Goal: Task Accomplishment & Management: Use online tool/utility

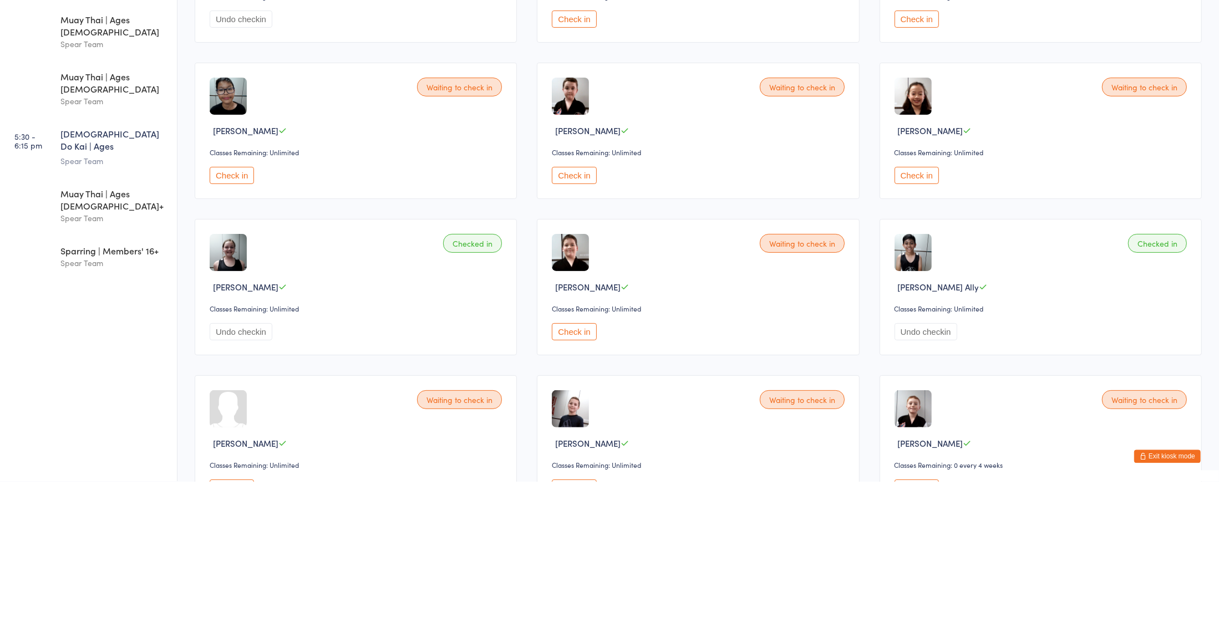
click at [582, 487] on button "Check in" at bounding box center [574, 488] width 44 height 17
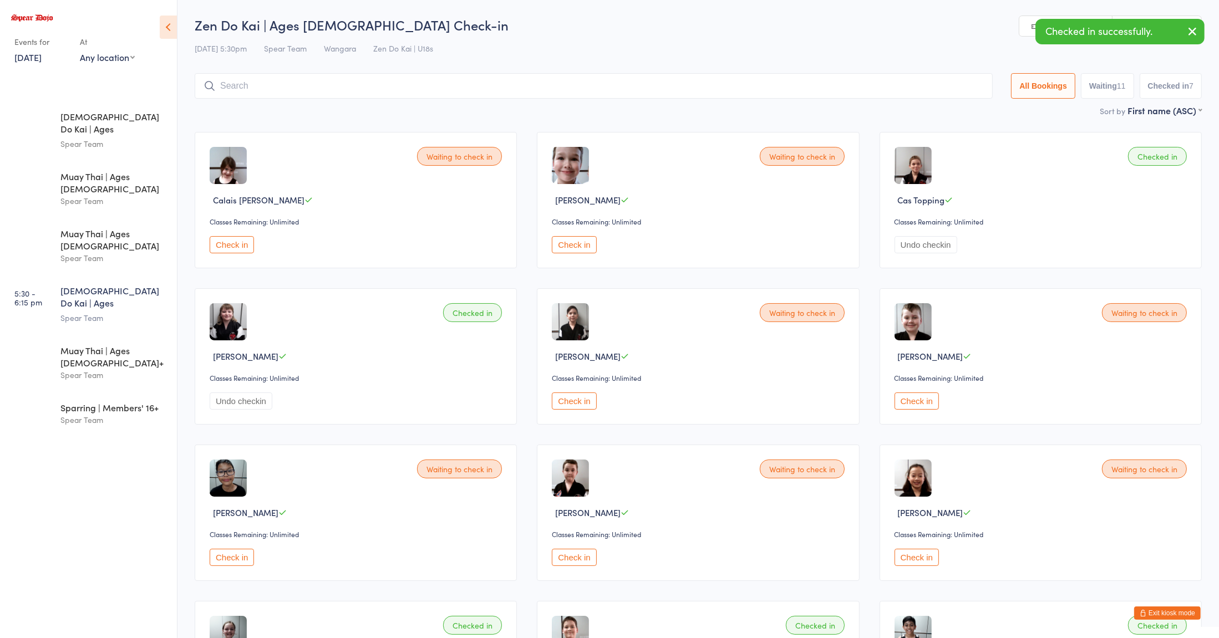
click at [543, 87] on input "search" at bounding box center [594, 86] width 798 height 26
type input "patr"
click at [951, 112] on button "Check in" at bounding box center [959, 109] width 44 height 16
click at [572, 245] on button "Check in" at bounding box center [574, 244] width 44 height 17
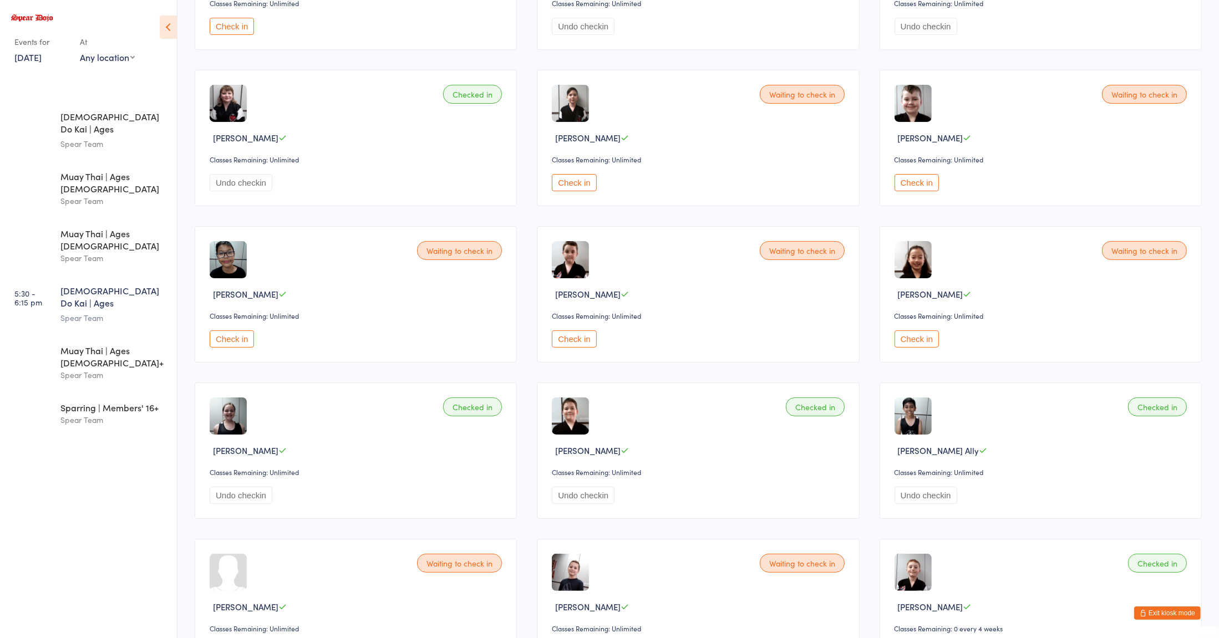
scroll to position [308, 0]
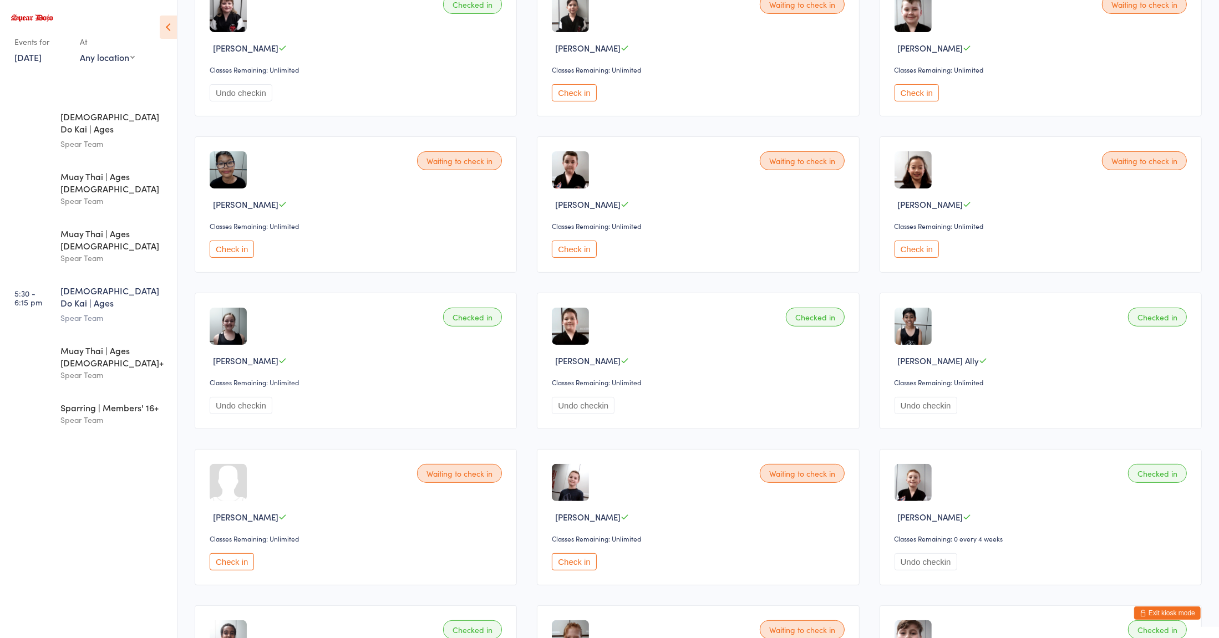
click at [235, 253] on button "Check in" at bounding box center [232, 249] width 44 height 17
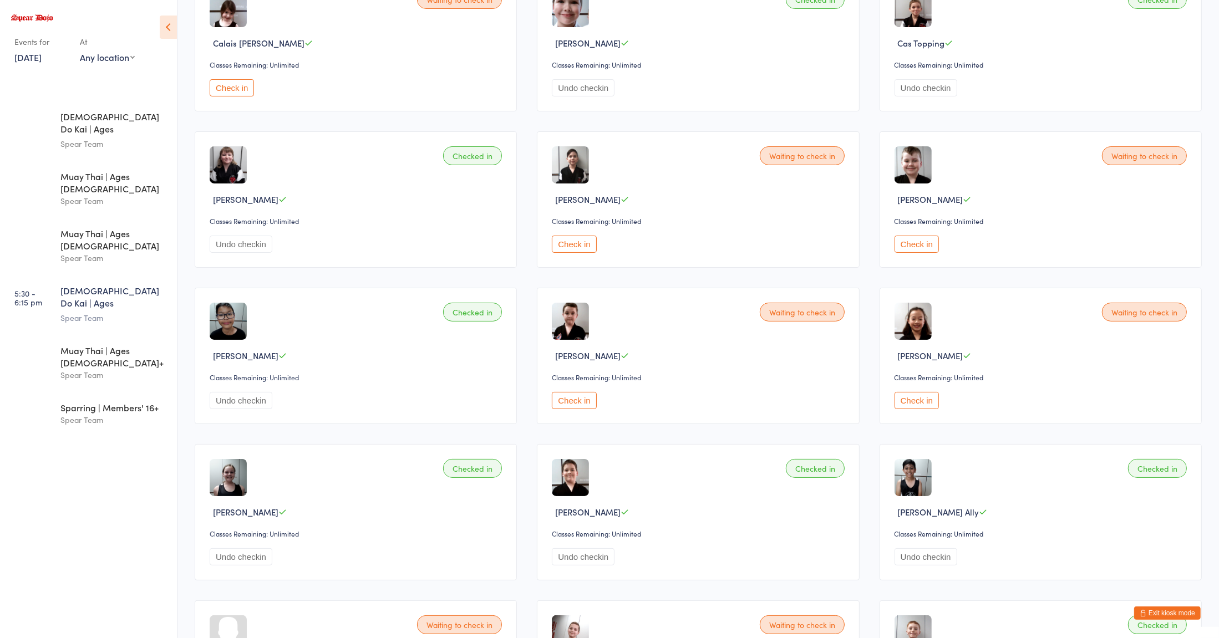
scroll to position [155, 0]
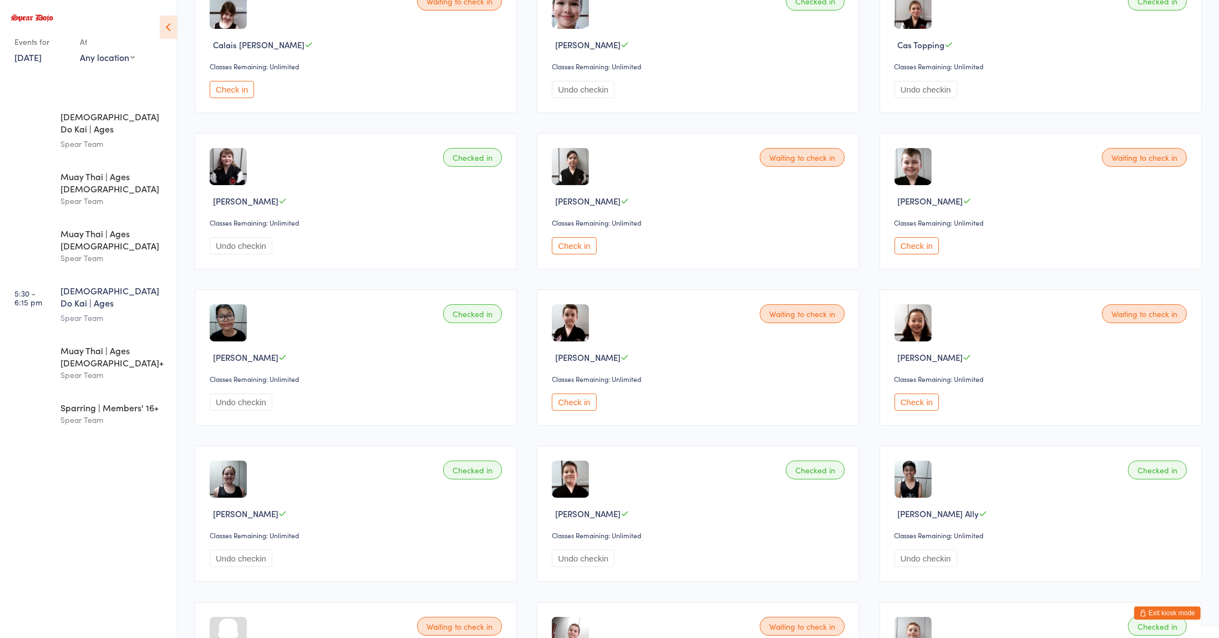
click at [906, 401] on button "Check in" at bounding box center [916, 402] width 44 height 17
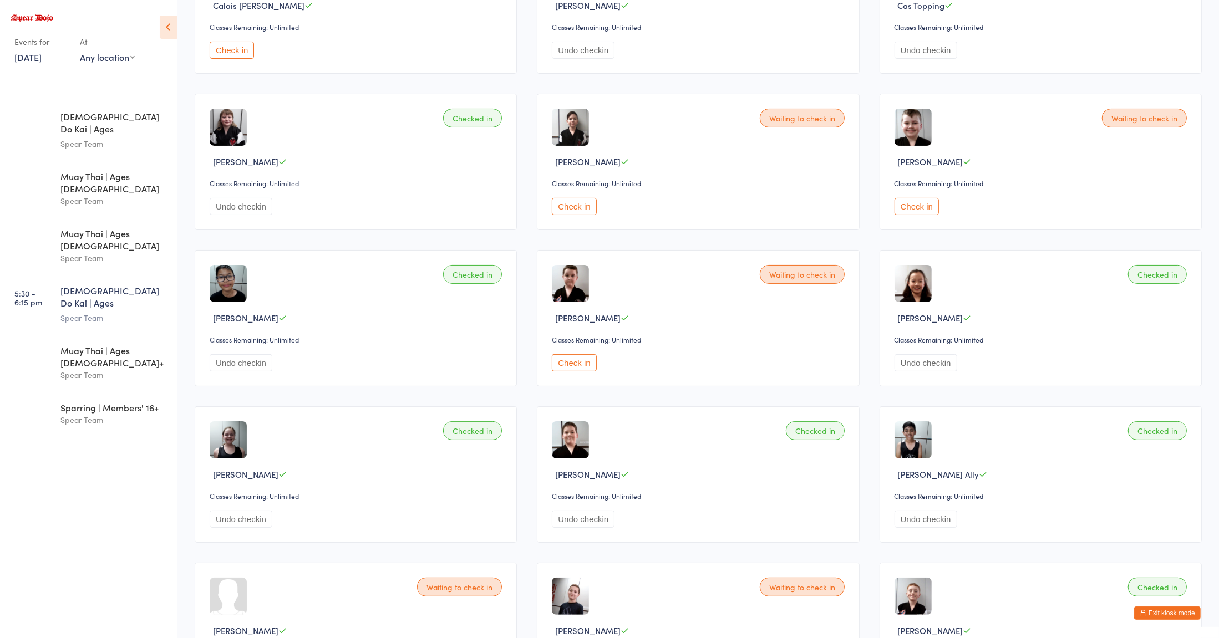
scroll to position [0, 0]
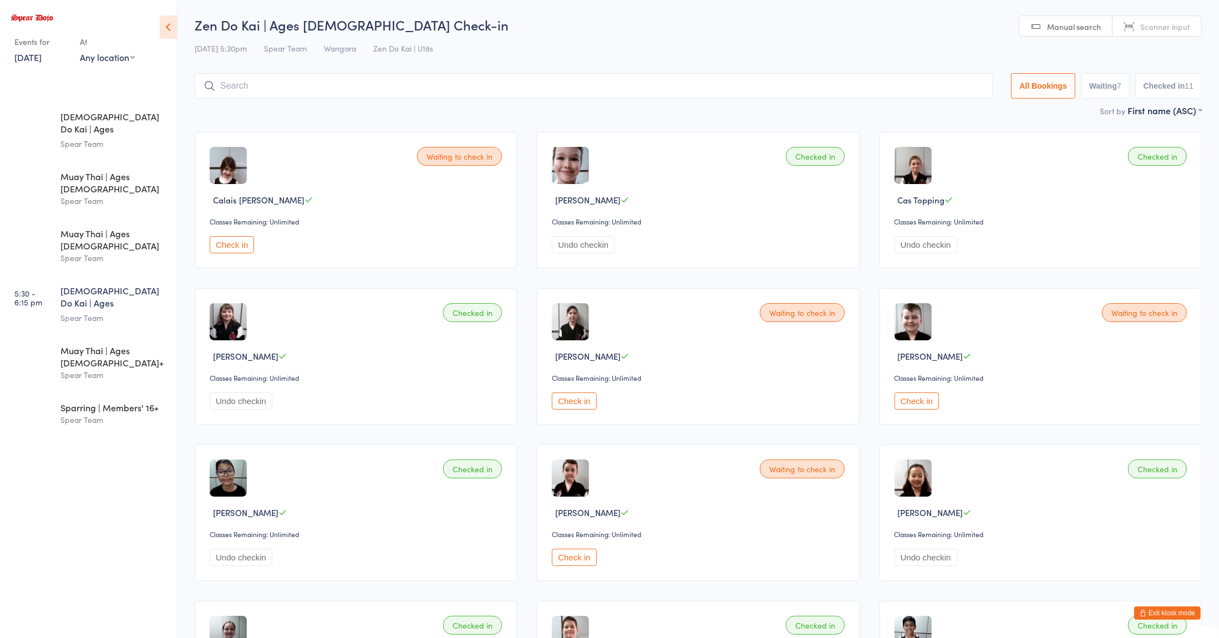
click at [241, 89] on input "search" at bounding box center [594, 86] width 798 height 26
type input "k"
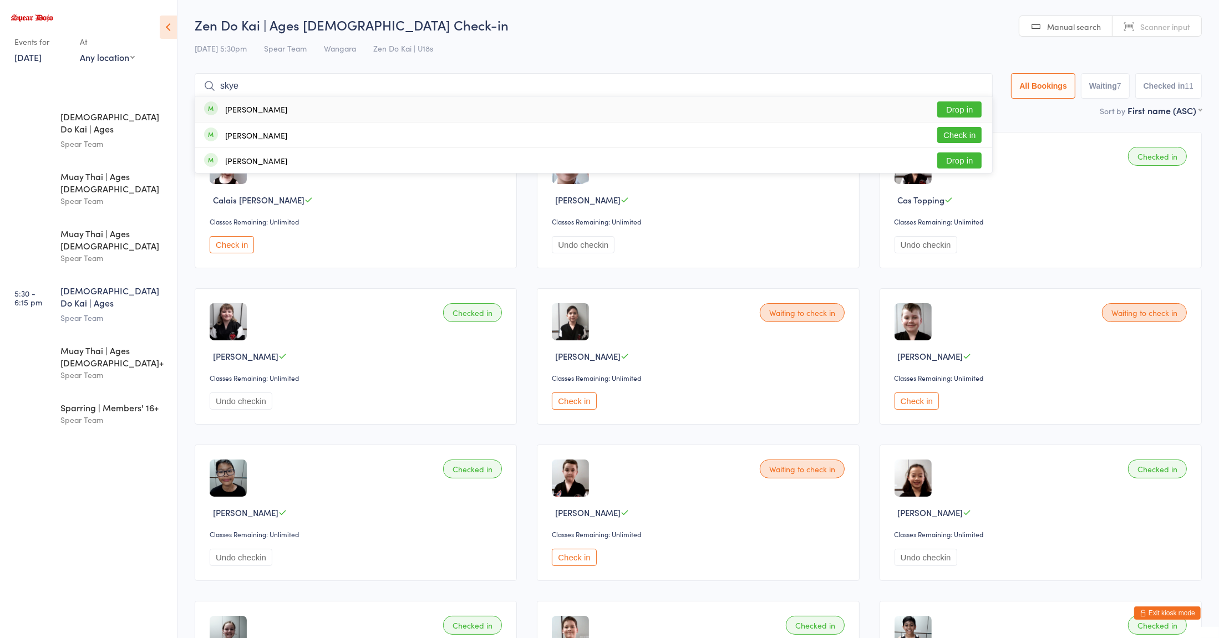
type input "skye"
click at [248, 110] on div "[PERSON_NAME]" at bounding box center [256, 109] width 62 height 9
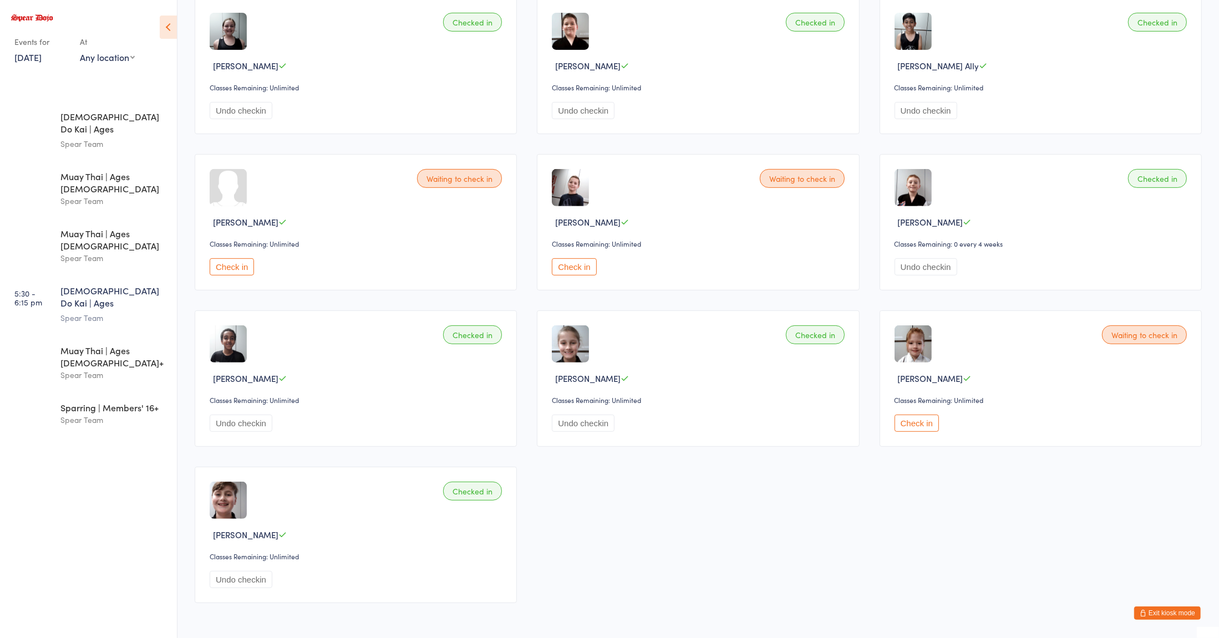
scroll to position [648, 0]
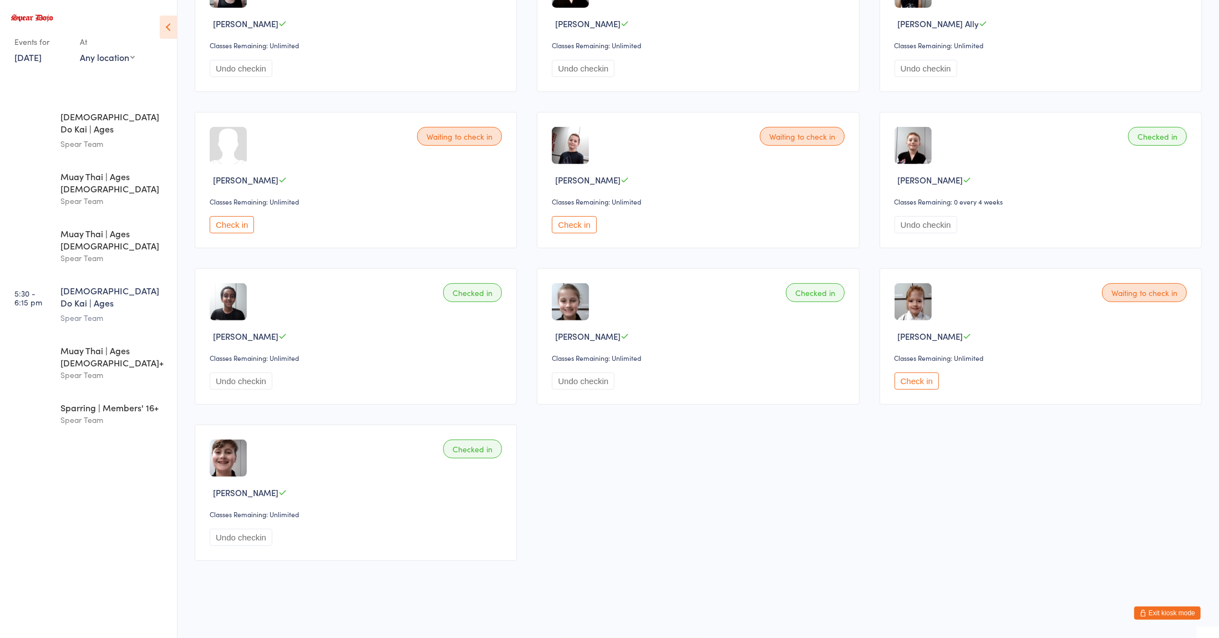
click at [228, 225] on button "Check in" at bounding box center [232, 224] width 44 height 17
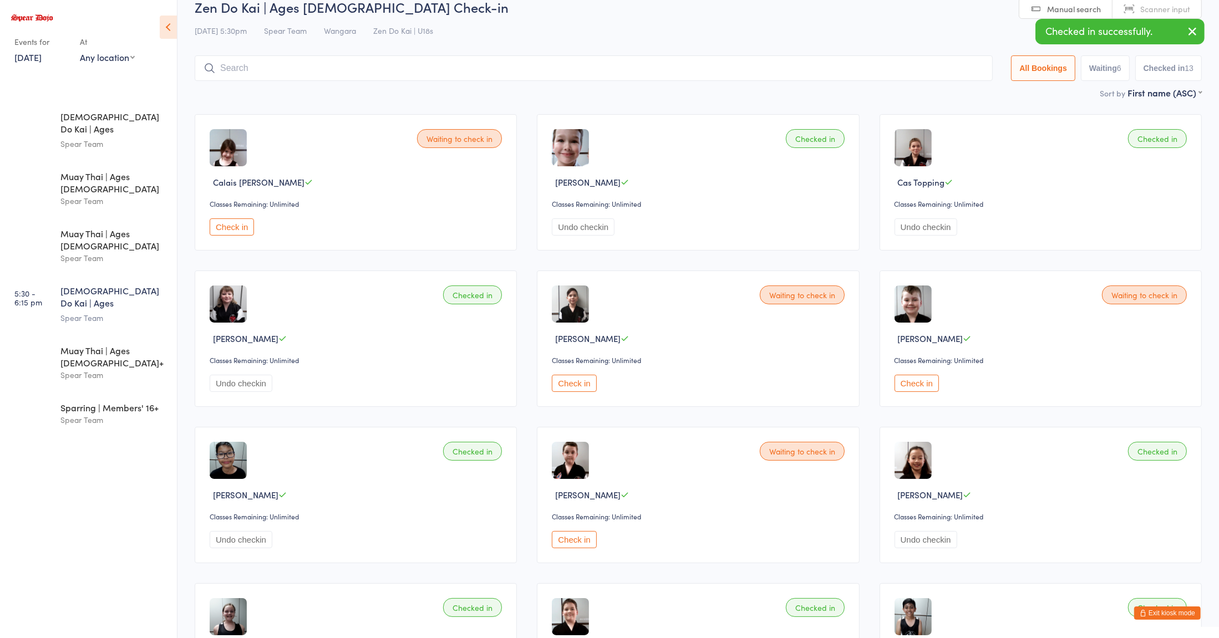
scroll to position [0, 0]
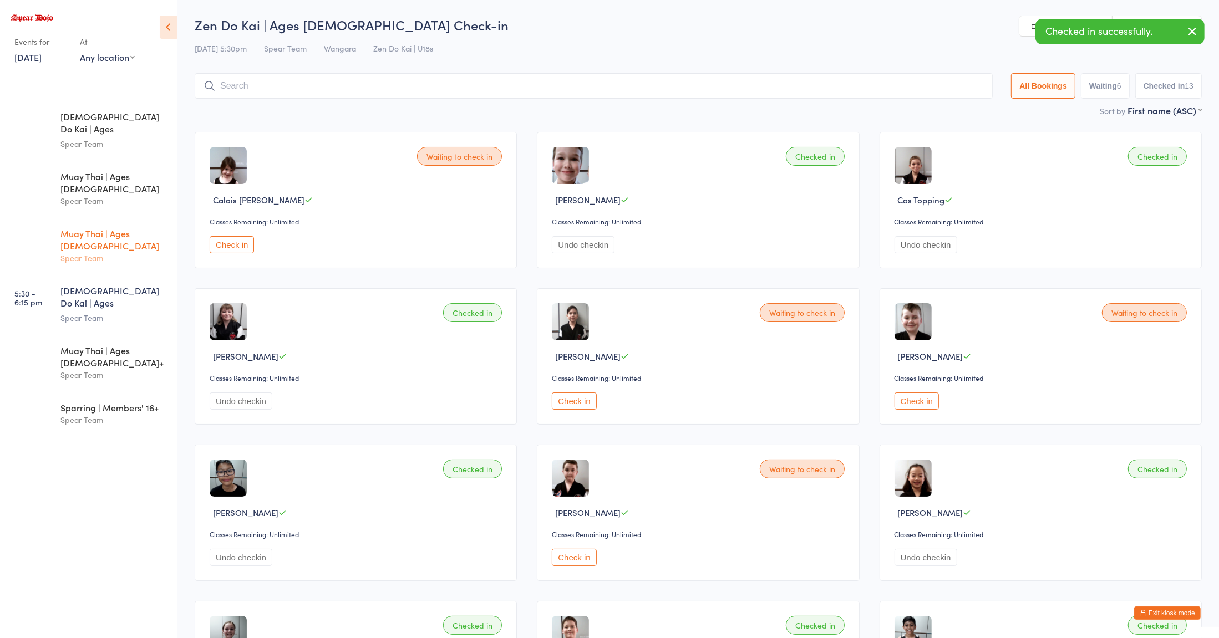
click at [100, 227] on div "Muay Thai | Ages [DEMOGRAPHIC_DATA]" at bounding box center [113, 239] width 107 height 24
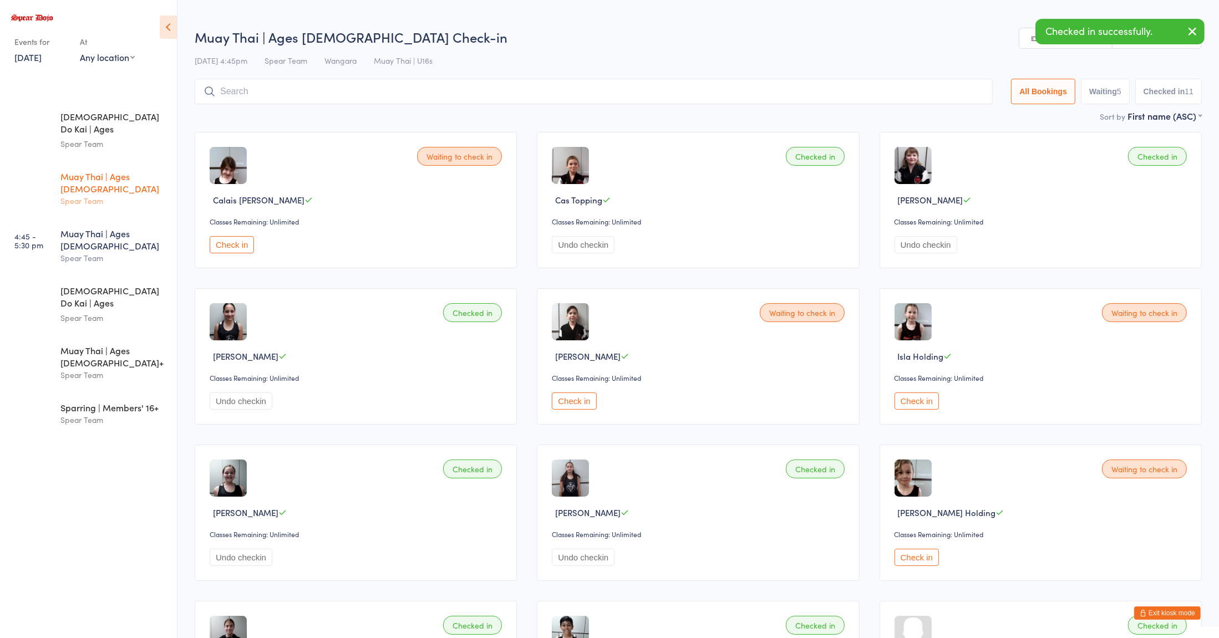
click at [89, 161] on div "Muay Thai | Ages [DEMOGRAPHIC_DATA] Spear Team" at bounding box center [118, 189] width 116 height 56
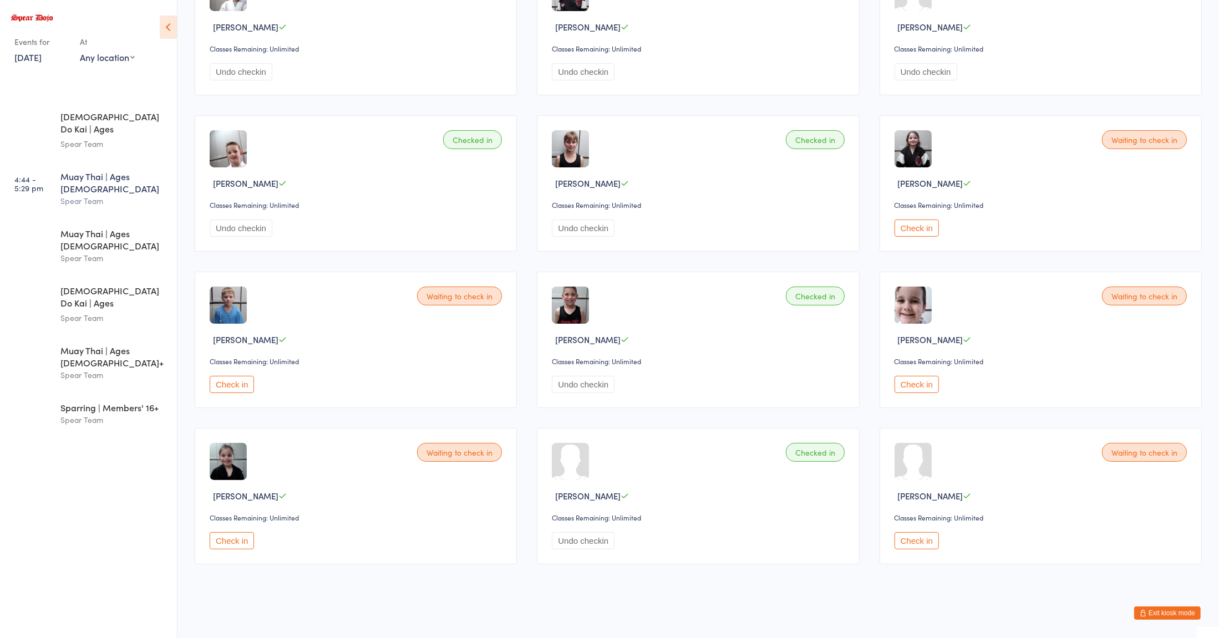
scroll to position [177, 0]
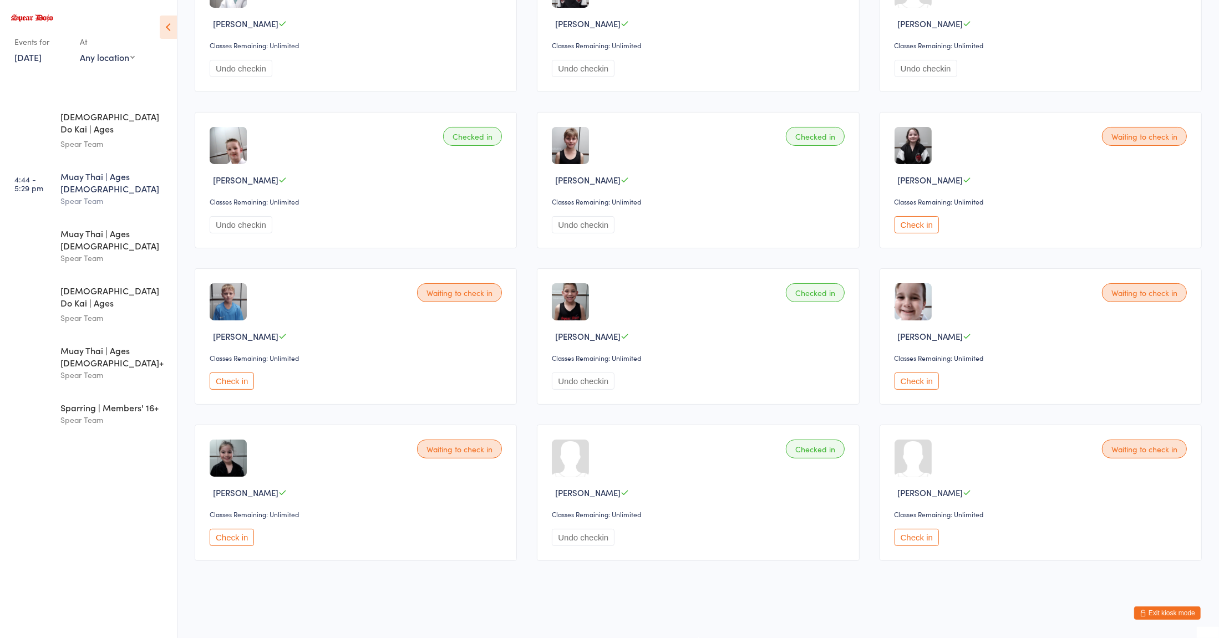
click at [909, 534] on button "Check in" at bounding box center [916, 537] width 44 height 17
click at [227, 541] on button "Check in" at bounding box center [232, 537] width 44 height 17
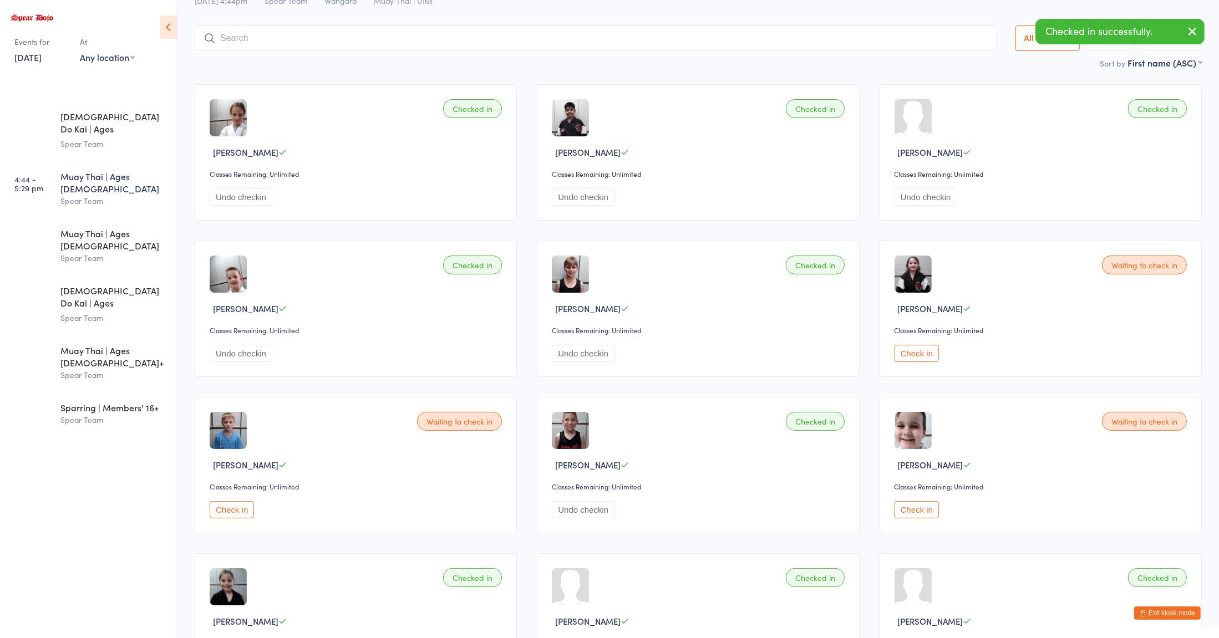
scroll to position [0, 0]
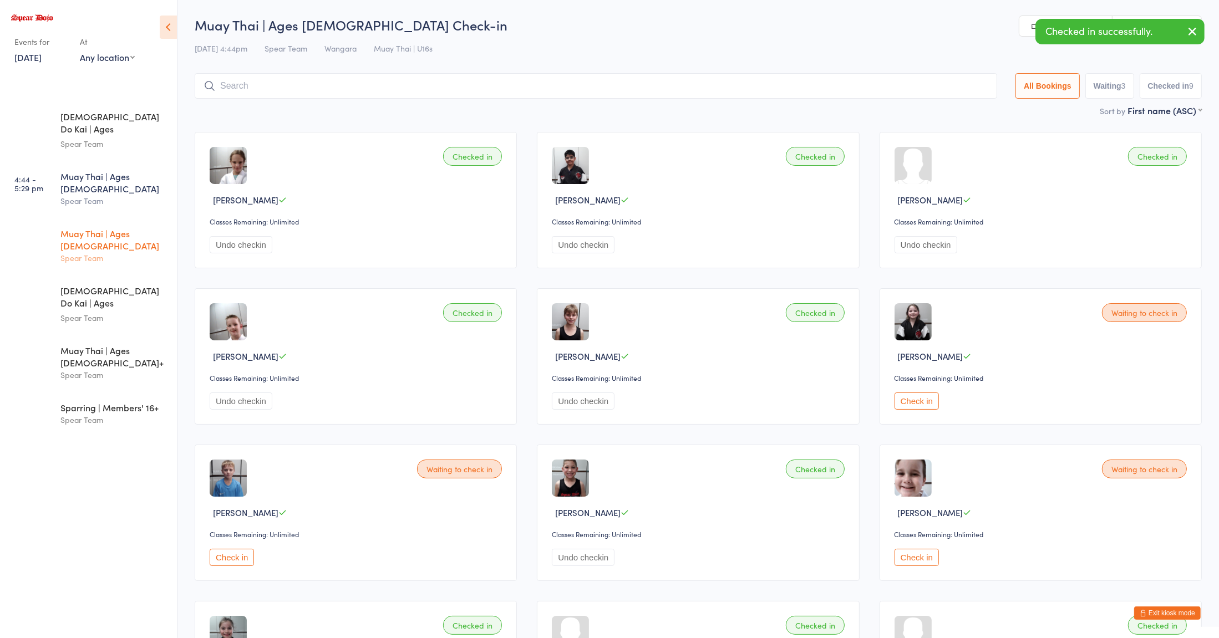
click at [127, 252] on div "Spear Team" at bounding box center [113, 258] width 107 height 13
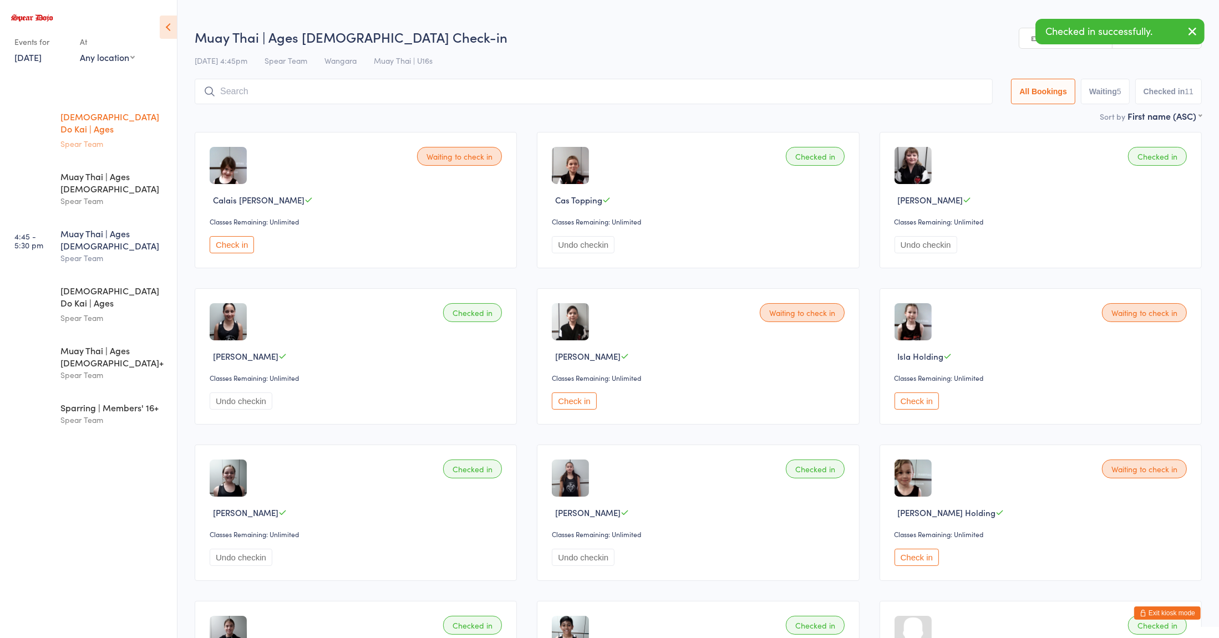
click at [88, 120] on div "[DEMOGRAPHIC_DATA] Do Kai | Ages [DEMOGRAPHIC_DATA]" at bounding box center [113, 123] width 107 height 27
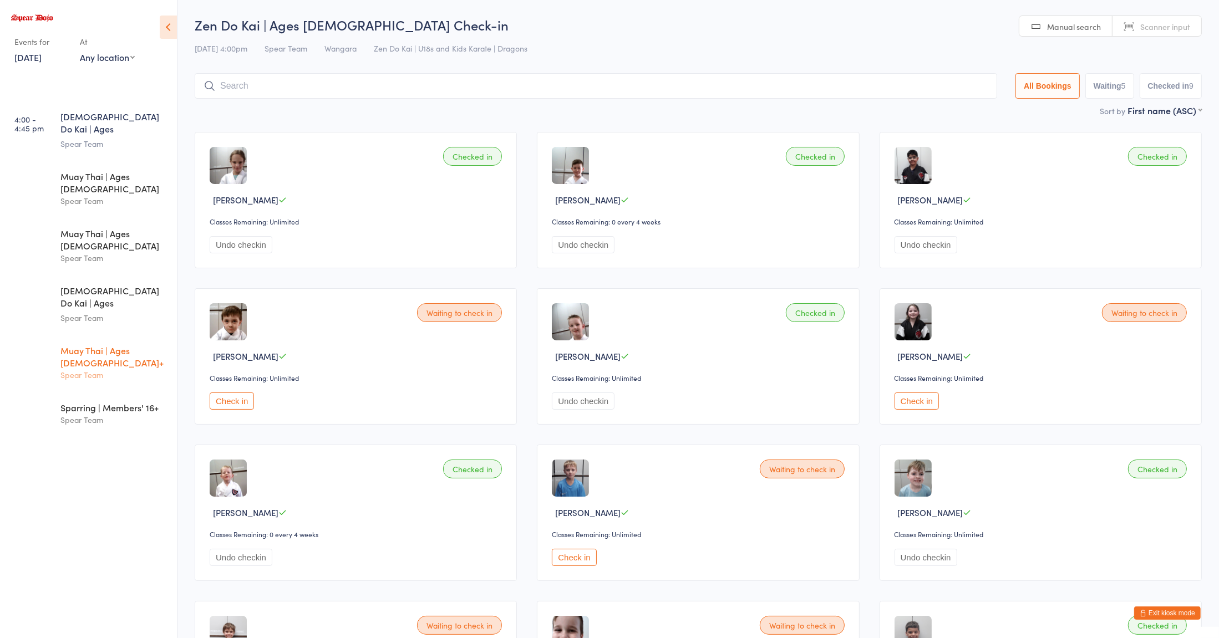
click at [120, 369] on div "Spear Team" at bounding box center [113, 375] width 107 height 13
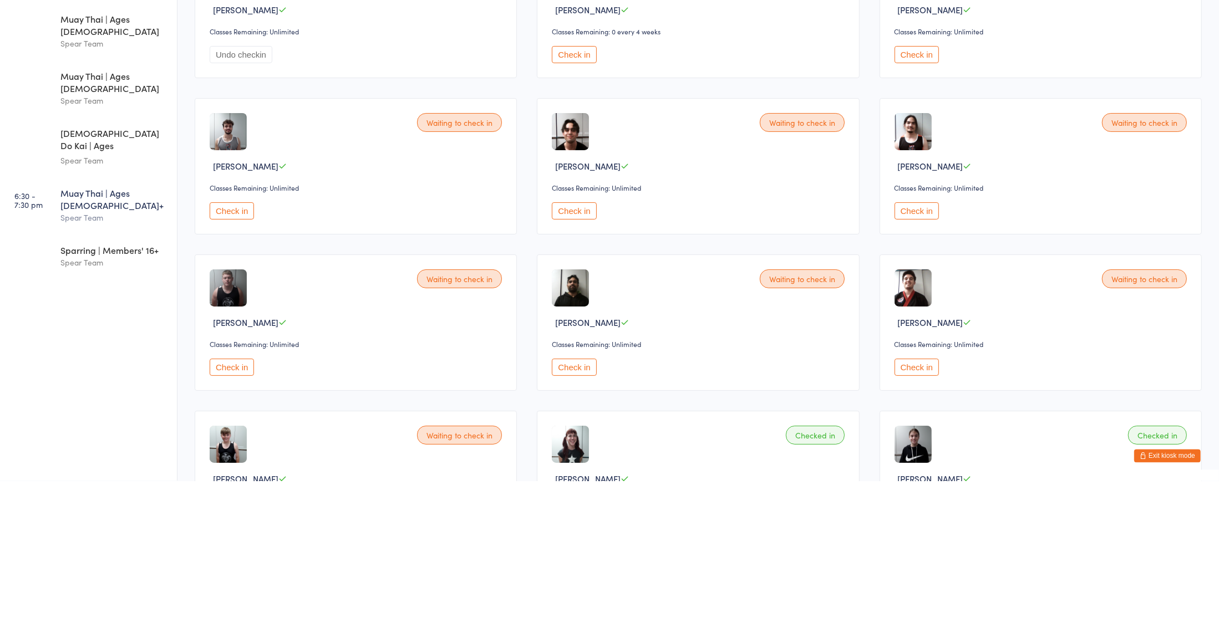
scroll to position [33, 0]
click at [585, 529] on button "Check in" at bounding box center [574, 524] width 44 height 17
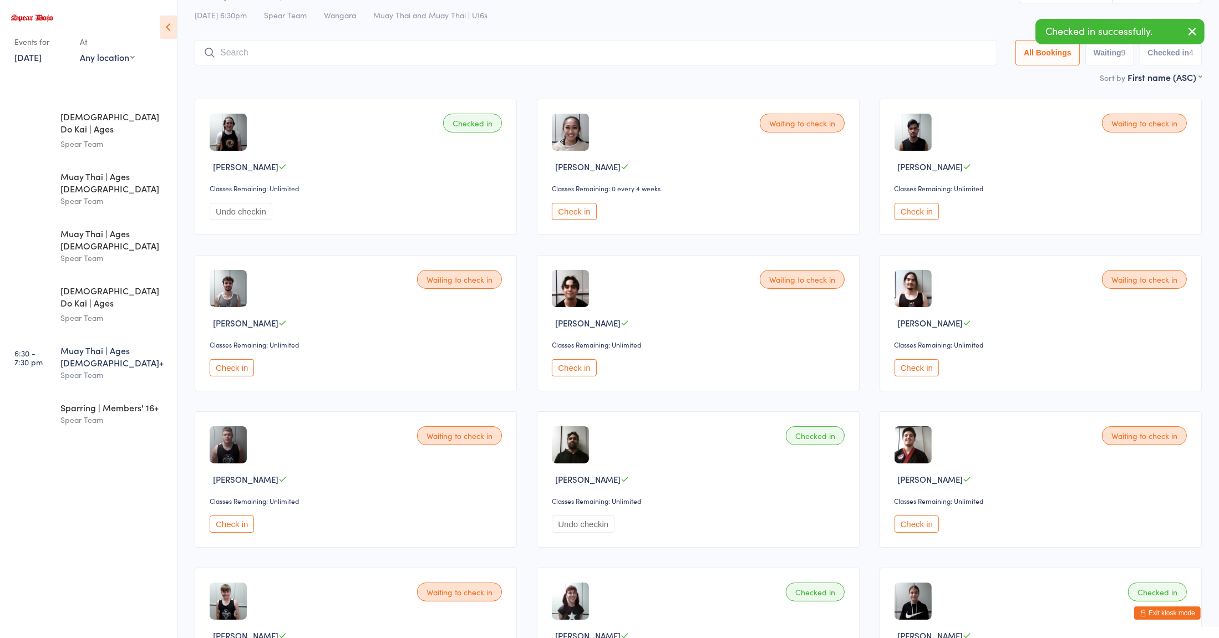
click at [582, 376] on button "Check in" at bounding box center [574, 367] width 44 height 17
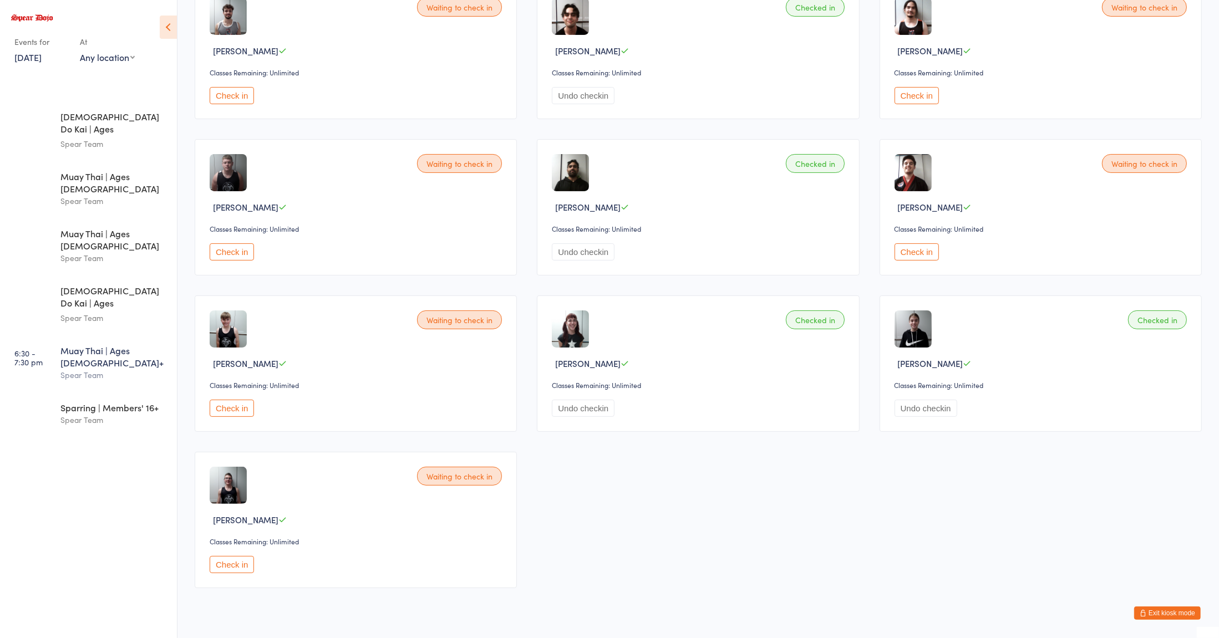
scroll to position [305, 0]
click at [237, 574] on button "Check in" at bounding box center [232, 565] width 44 height 17
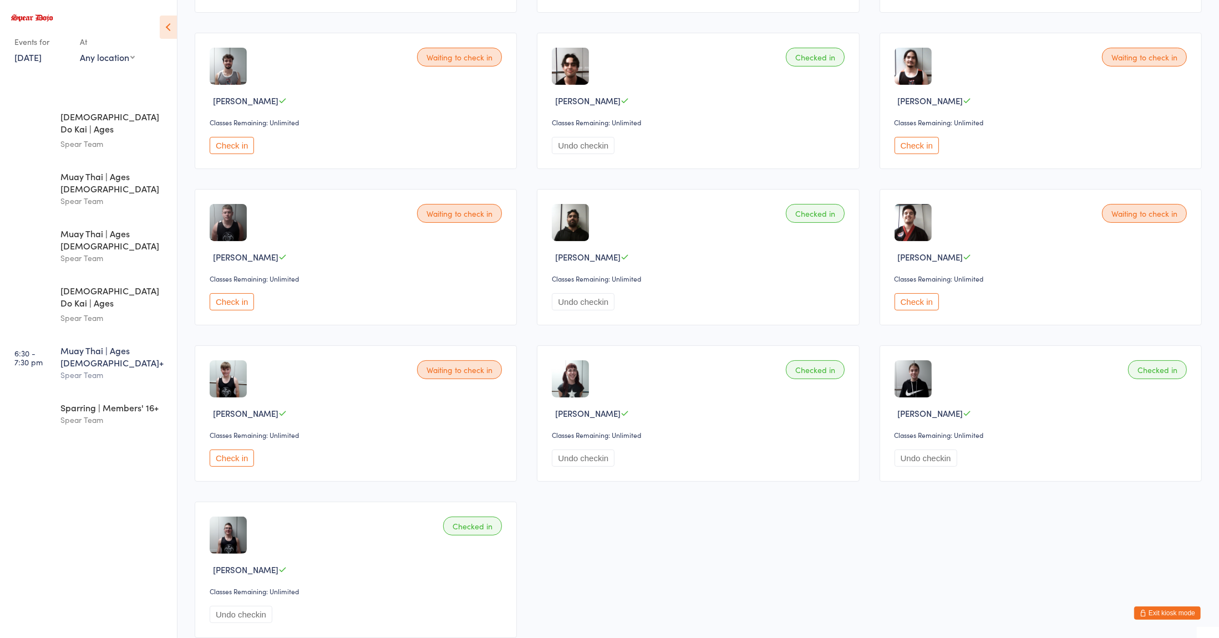
scroll to position [256, 0]
click at [86, 312] on div "Spear Team" at bounding box center [113, 318] width 107 height 13
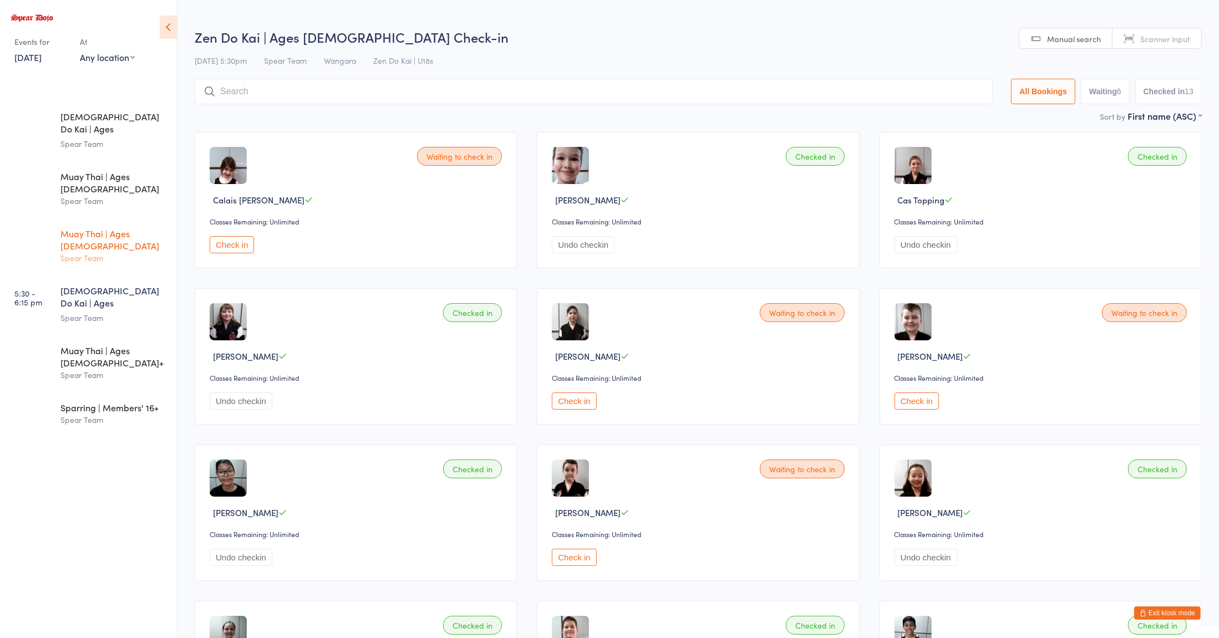
click at [114, 227] on div "Muay Thai | Ages [DEMOGRAPHIC_DATA]" at bounding box center [113, 239] width 107 height 24
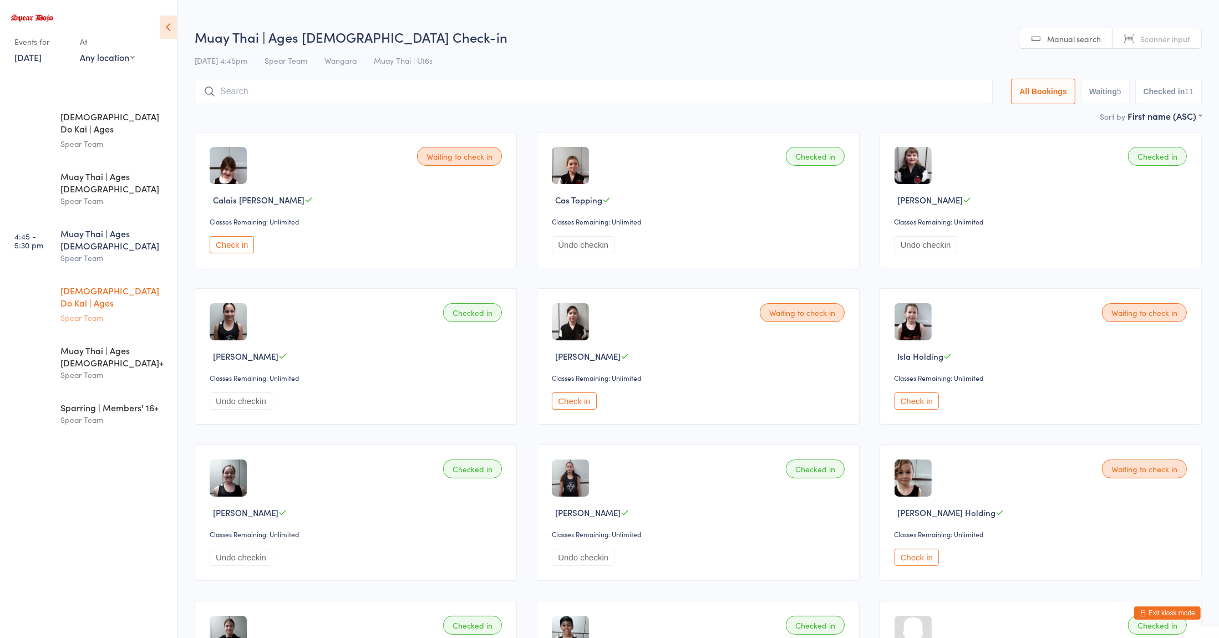
click at [102, 284] on div "[DEMOGRAPHIC_DATA] Do Kai | Ages [DEMOGRAPHIC_DATA]" at bounding box center [113, 297] width 107 height 27
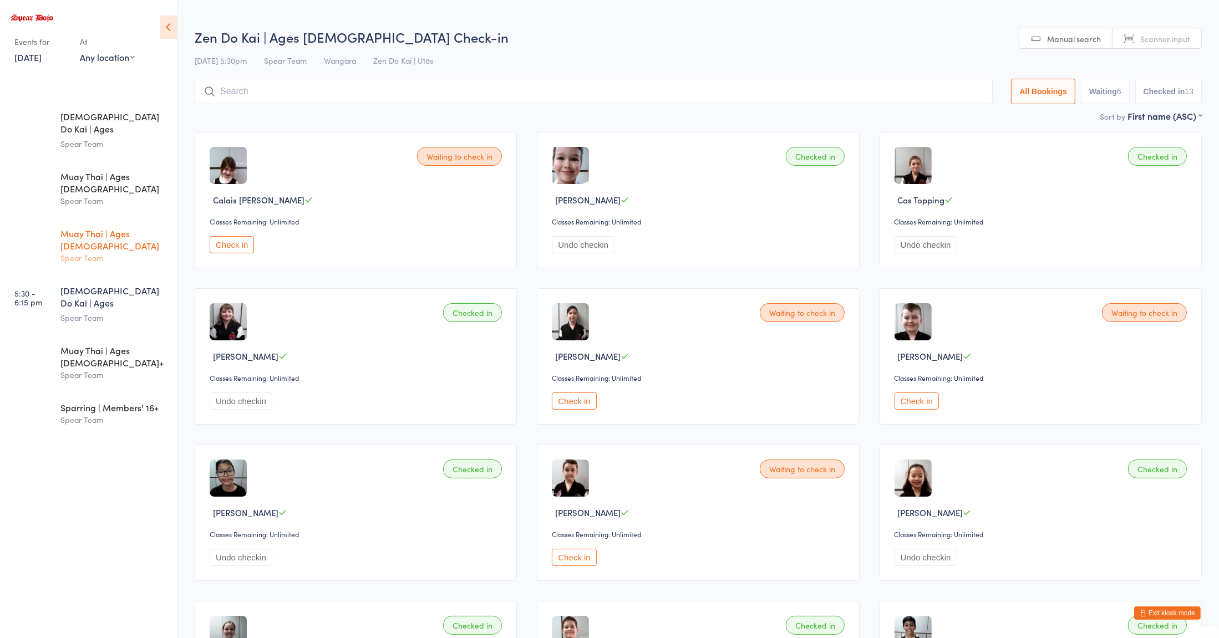
click at [93, 227] on div "Muay Thai | Ages [DEMOGRAPHIC_DATA]" at bounding box center [113, 239] width 107 height 24
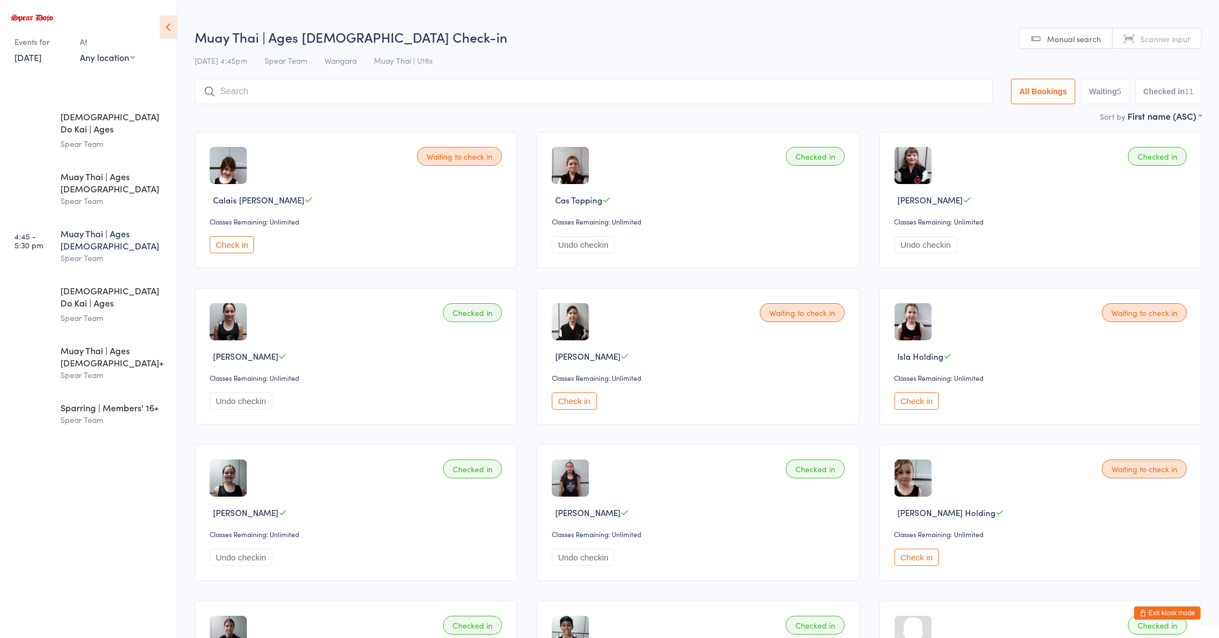
click at [872, 437] on div "Waiting to check in [GEOGRAPHIC_DATA] [PERSON_NAME] Classes Remaining: Unlimite…" at bounding box center [698, 591] width 1027 height 938
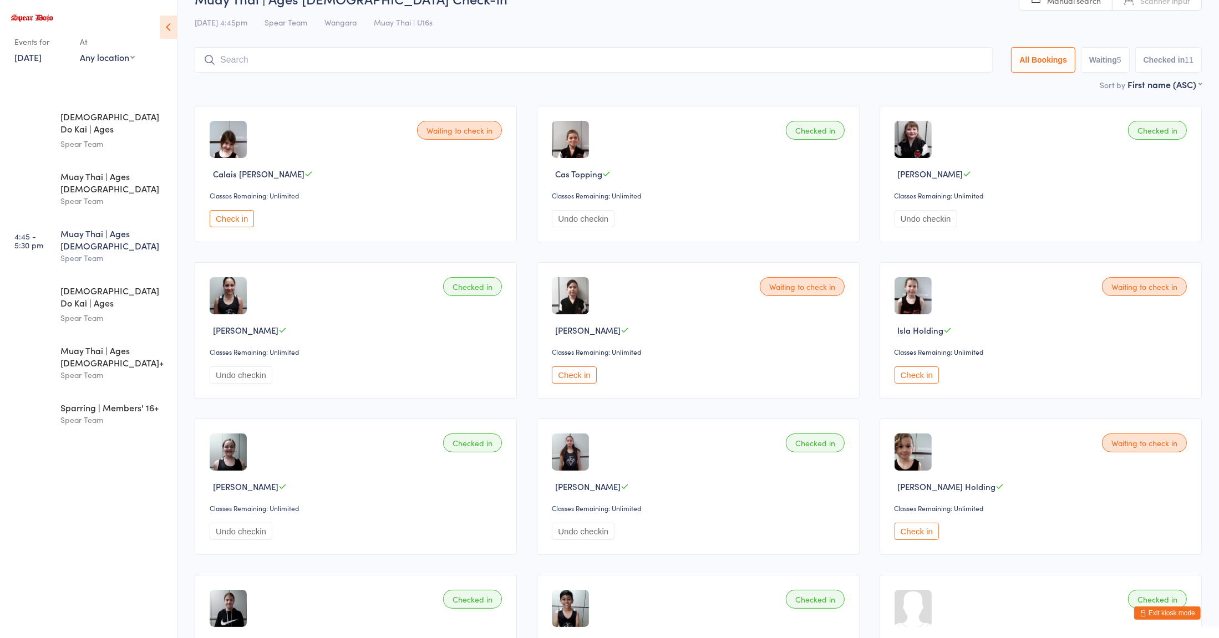
scroll to position [26, 0]
click at [118, 344] on div "Muay Thai | Ages [DEMOGRAPHIC_DATA]+" at bounding box center [113, 356] width 107 height 24
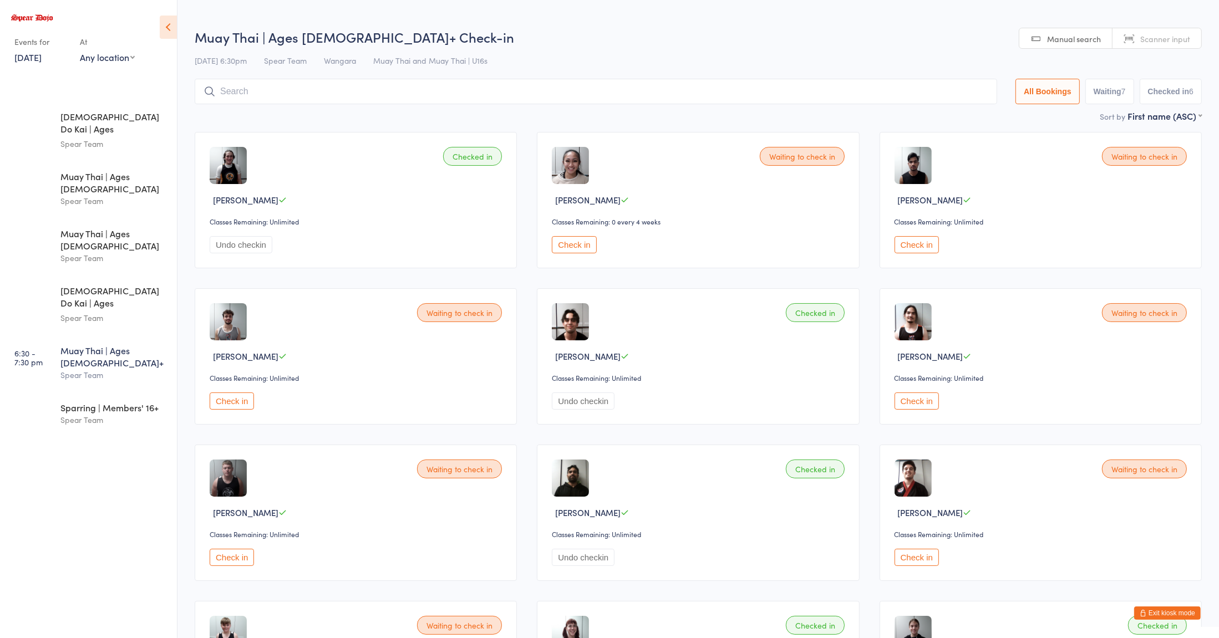
click at [866, 372] on div "Checked in [PERSON_NAME] Classes Remaining: Unlimited Undo checkin Waiting to c…" at bounding box center [698, 513] width 1027 height 782
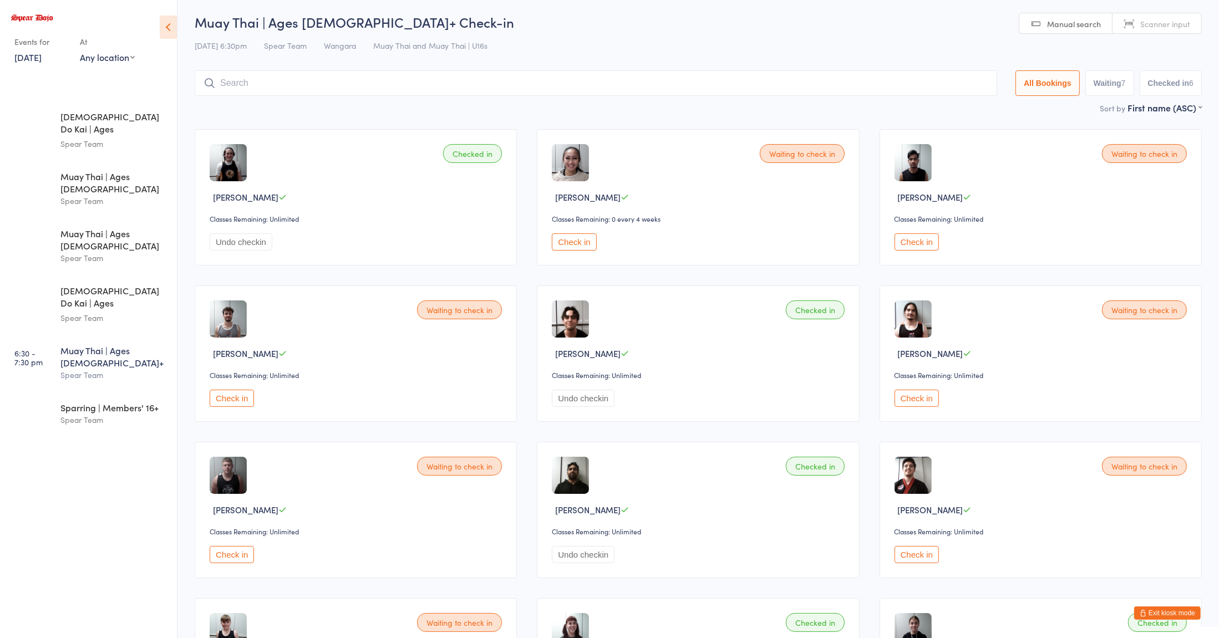
scroll to position [2, 0]
click at [774, 81] on input "search" at bounding box center [596, 84] width 802 height 26
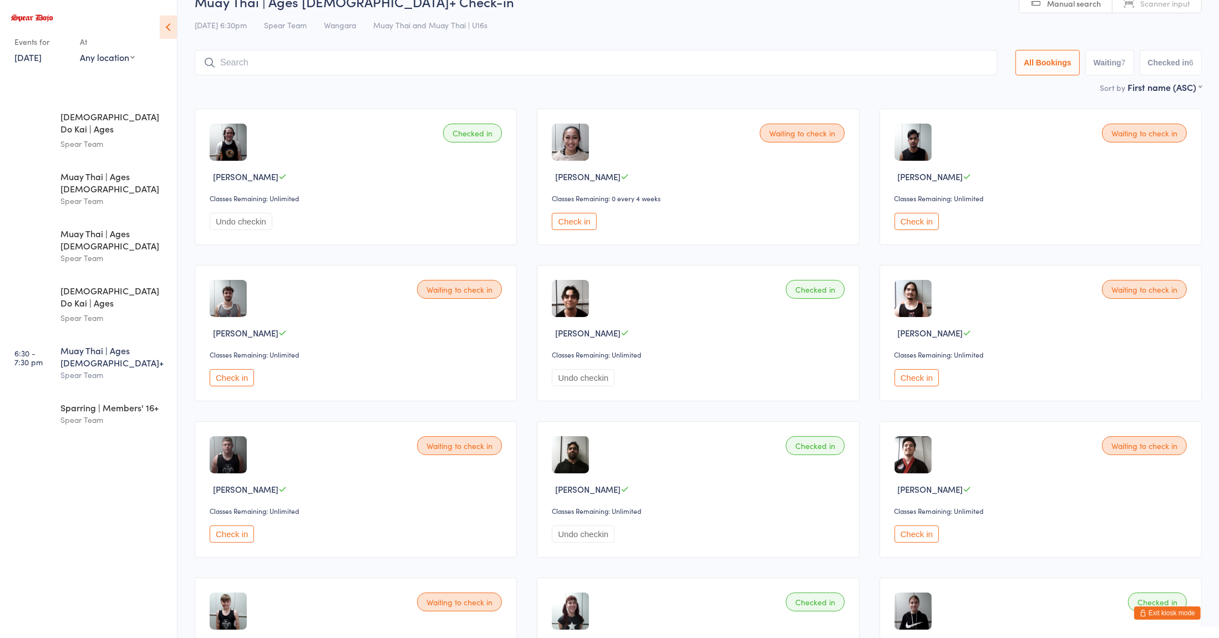
scroll to position [73, 0]
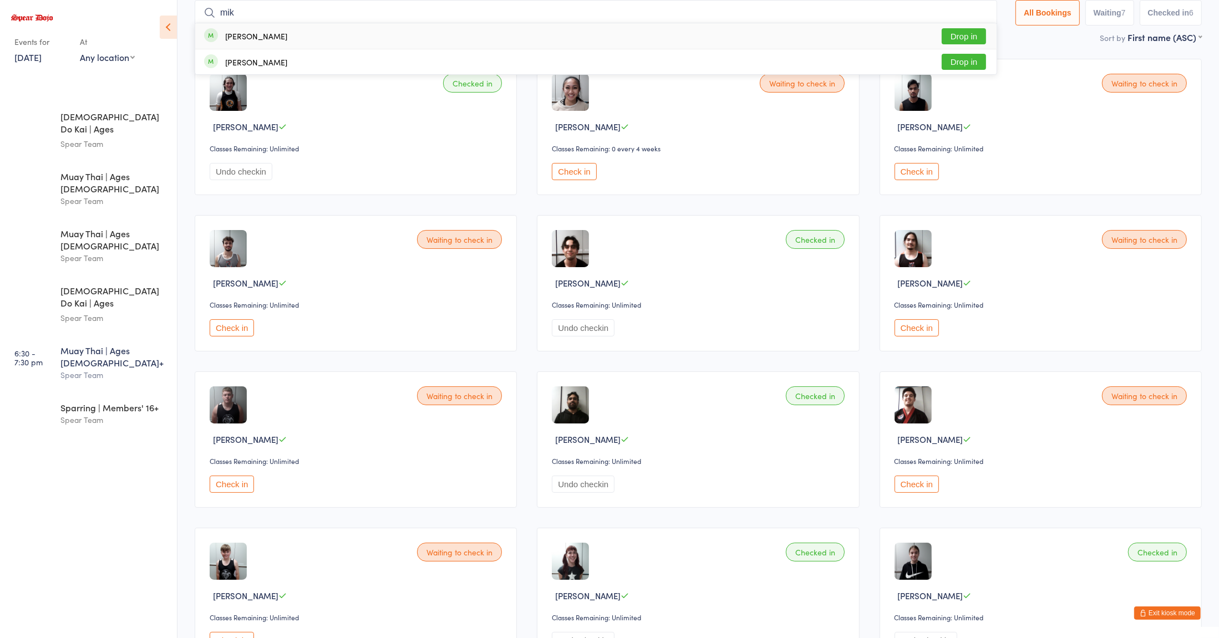
type input "mik"
click at [962, 39] on button "Drop in" at bounding box center [963, 36] width 44 height 16
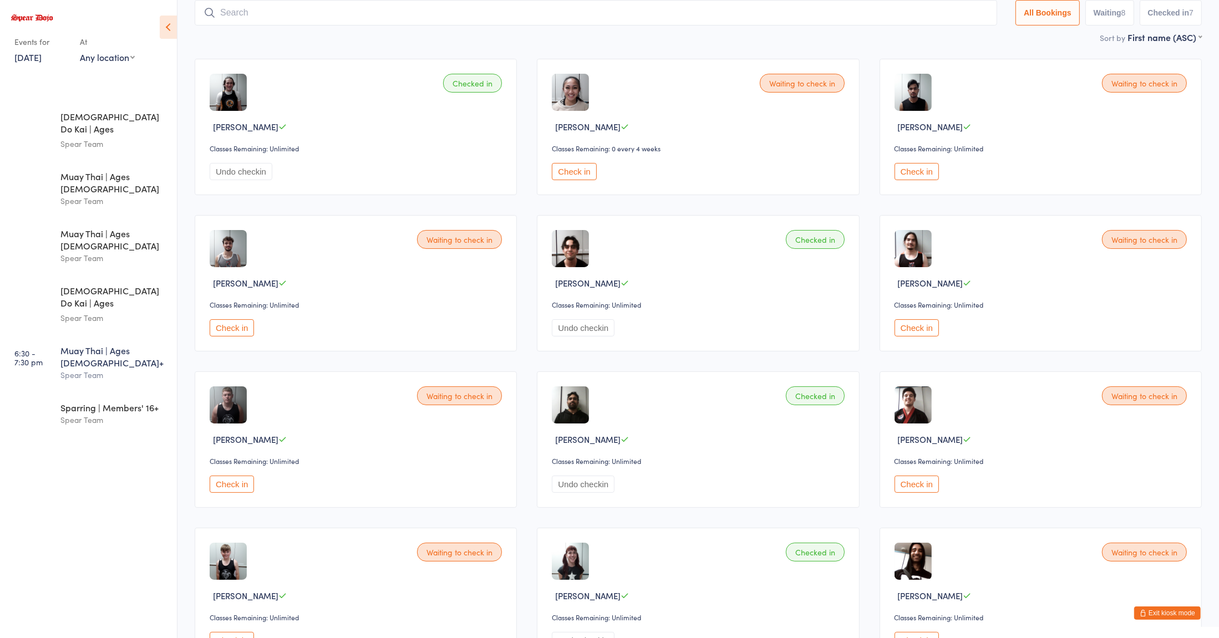
click at [868, 422] on div "Checked in [PERSON_NAME] Classes Remaining: Unlimited Undo checkin Waiting to c…" at bounding box center [698, 440] width 1027 height 782
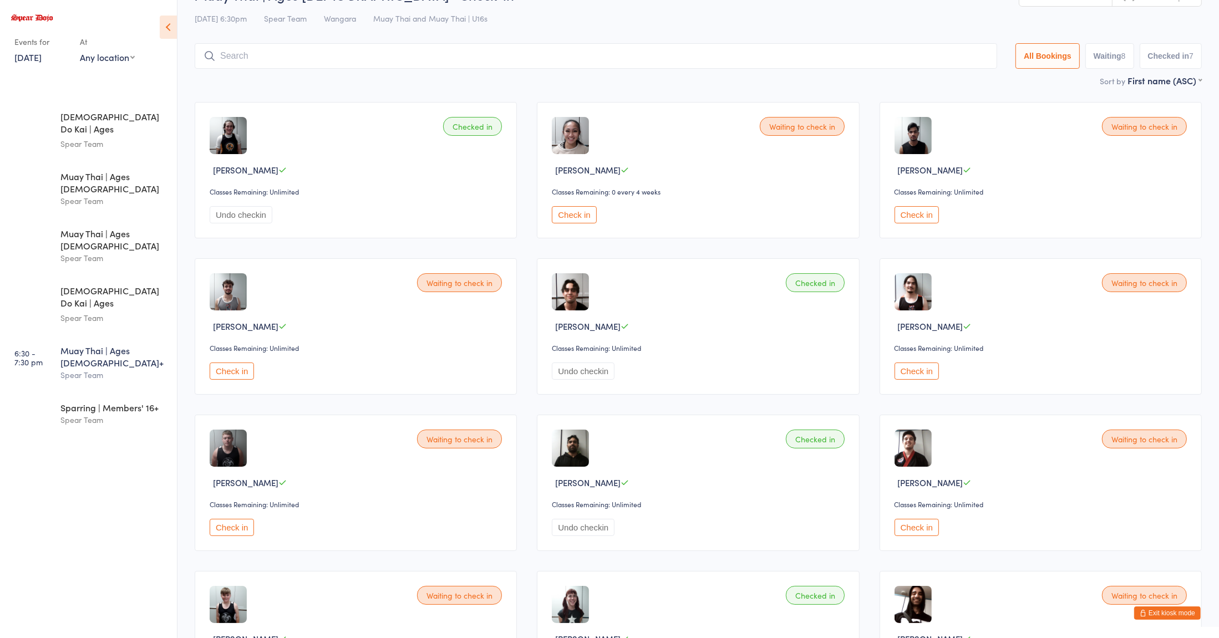
scroll to position [29, 0]
click at [529, 410] on div "Checked in [PERSON_NAME] Classes Remaining: Unlimited Undo checkin Waiting to c…" at bounding box center [698, 484] width 1027 height 782
click at [116, 344] on div "Muay Thai | Ages [DEMOGRAPHIC_DATA]+" at bounding box center [113, 356] width 107 height 24
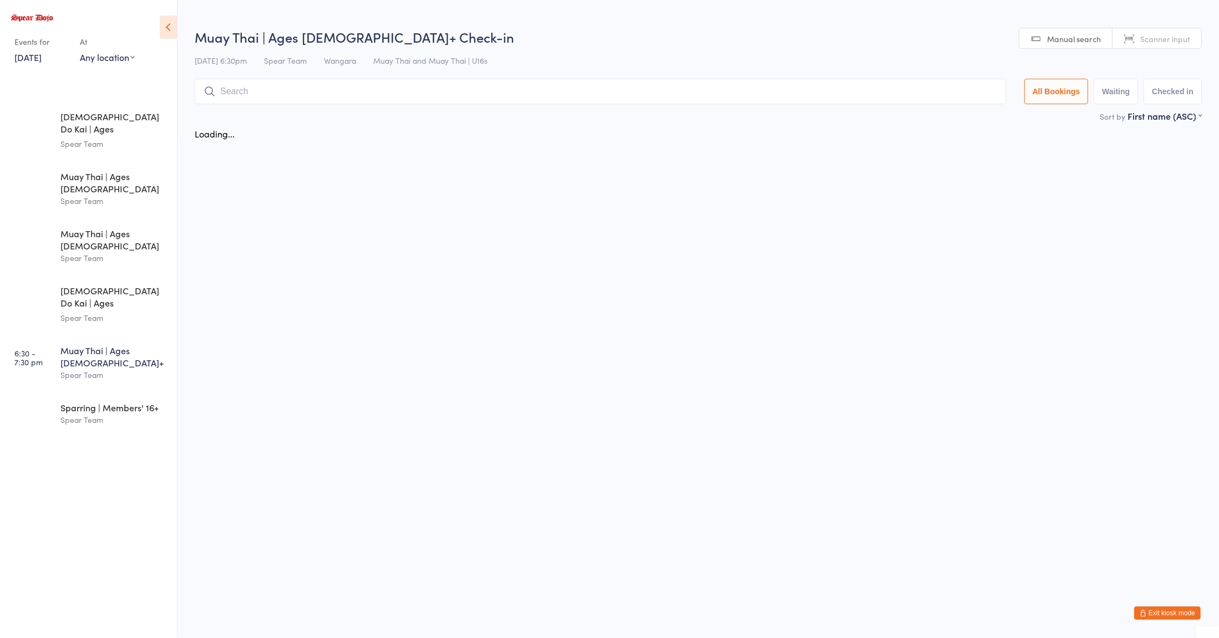
scroll to position [0, 0]
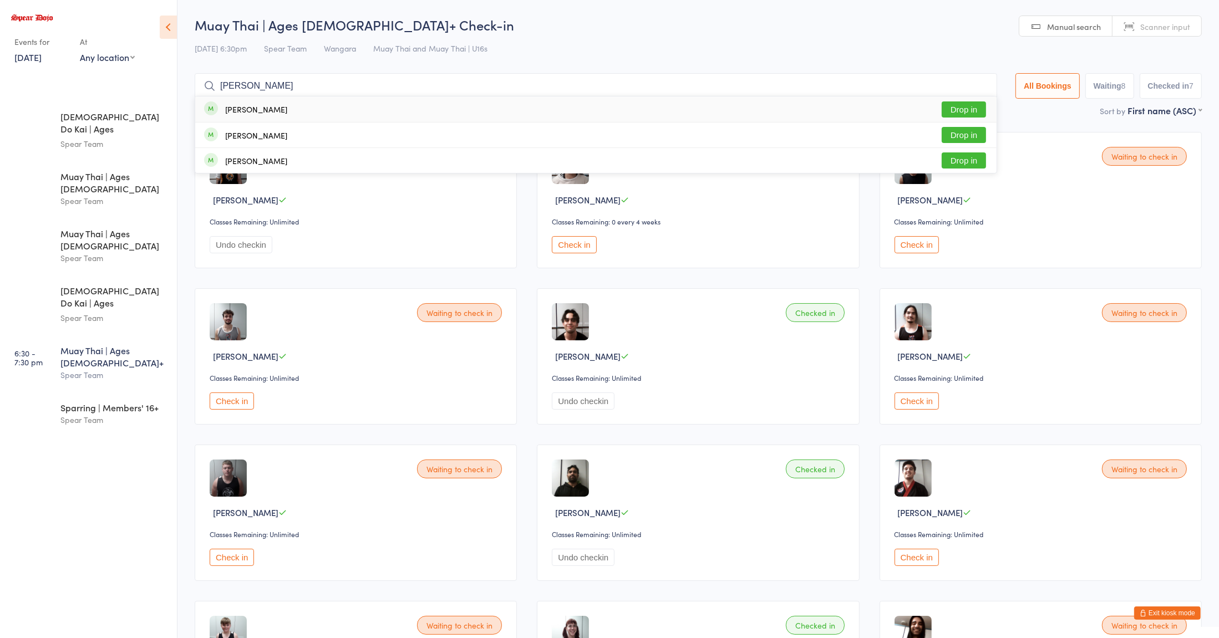
type input "[PERSON_NAME]"
click at [298, 119] on div "[PERSON_NAME] Drop in" at bounding box center [595, 109] width 801 height 26
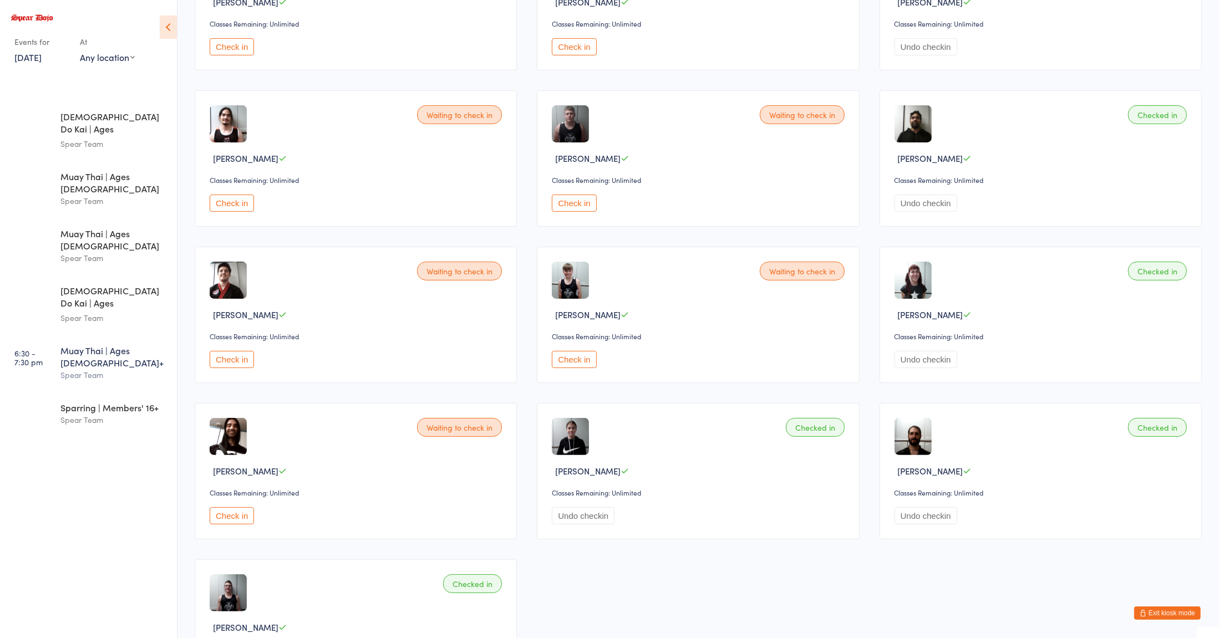
scroll to position [355, 0]
click at [235, 363] on button "Check in" at bounding box center [232, 358] width 44 height 17
click at [580, 205] on button "Check in" at bounding box center [574, 202] width 44 height 17
click at [236, 524] on button "Check in" at bounding box center [232, 515] width 44 height 17
click at [231, 517] on button "Check in" at bounding box center [232, 515] width 44 height 17
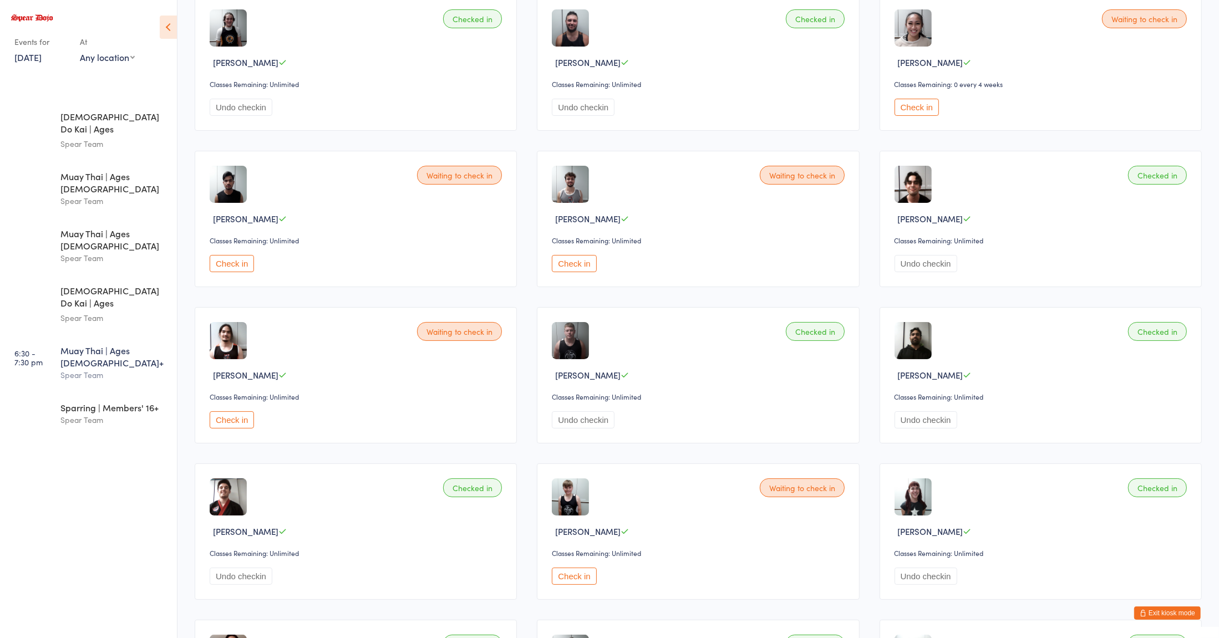
scroll to position [0, 0]
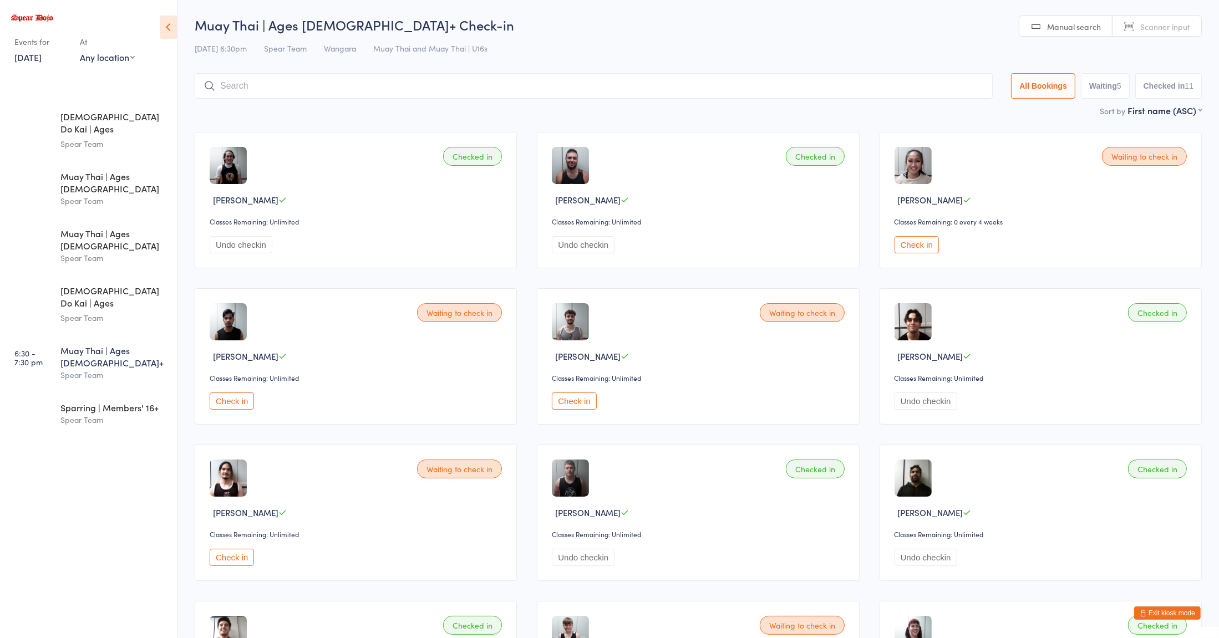
click at [574, 90] on input "search" at bounding box center [594, 86] width 798 height 26
type input "tra"
click at [960, 135] on button "Drop in" at bounding box center [959, 135] width 44 height 16
type input "geanah"
click at [950, 110] on button "Drop in" at bounding box center [959, 109] width 44 height 16
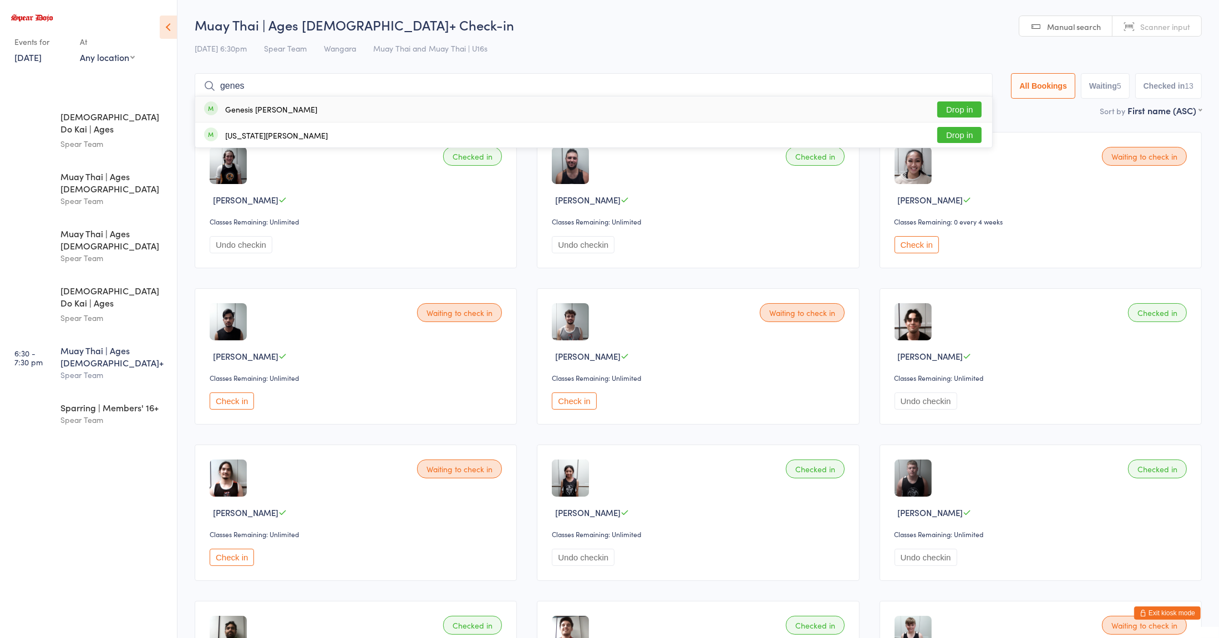
type input "genes"
click at [944, 106] on button "Drop in" at bounding box center [959, 109] width 44 height 16
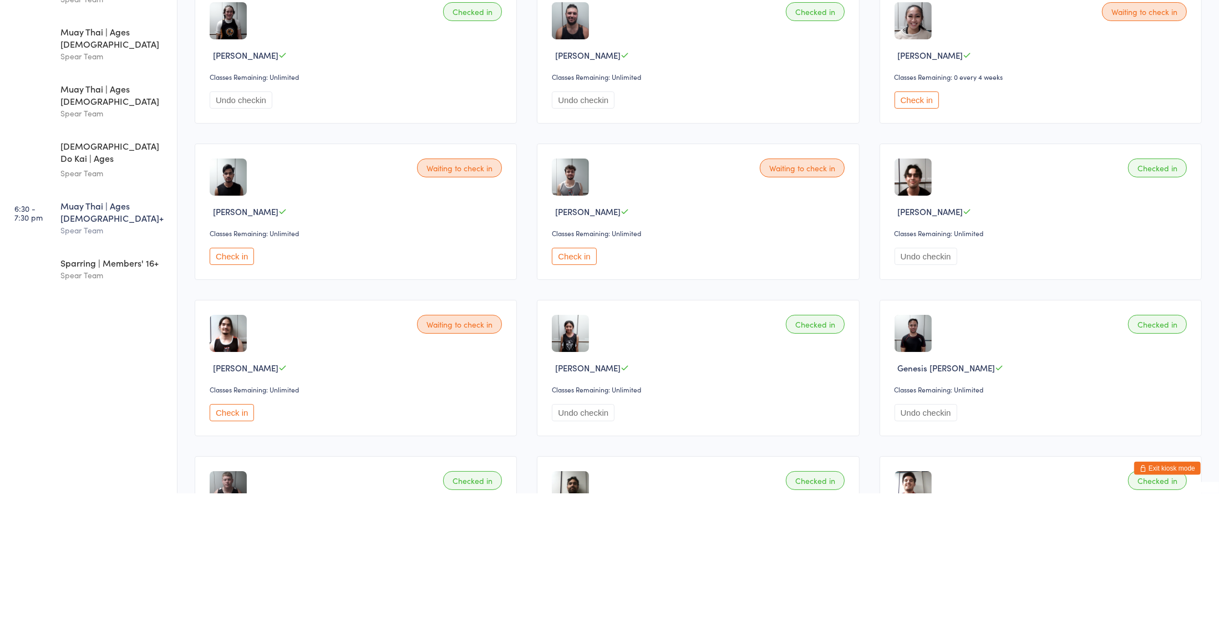
click at [240, 566] on button "Check in" at bounding box center [232, 557] width 44 height 17
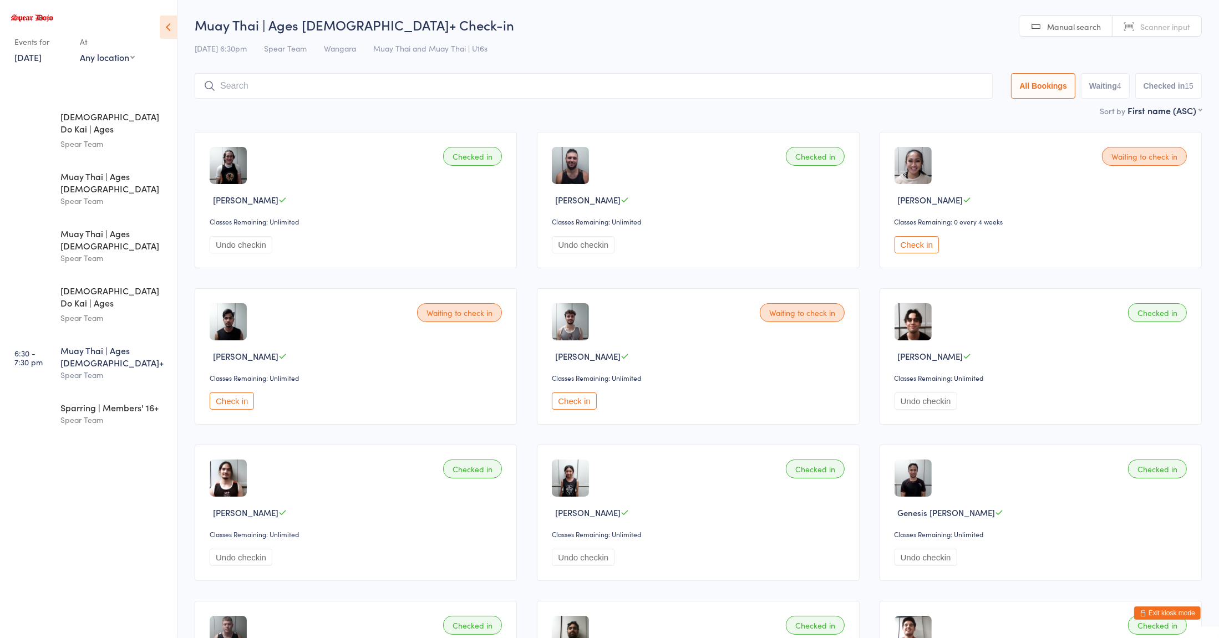
click at [334, 85] on input "search" at bounding box center [594, 86] width 798 height 26
type input "[PERSON_NAME]"
click at [961, 134] on button "Drop in" at bounding box center [959, 135] width 44 height 16
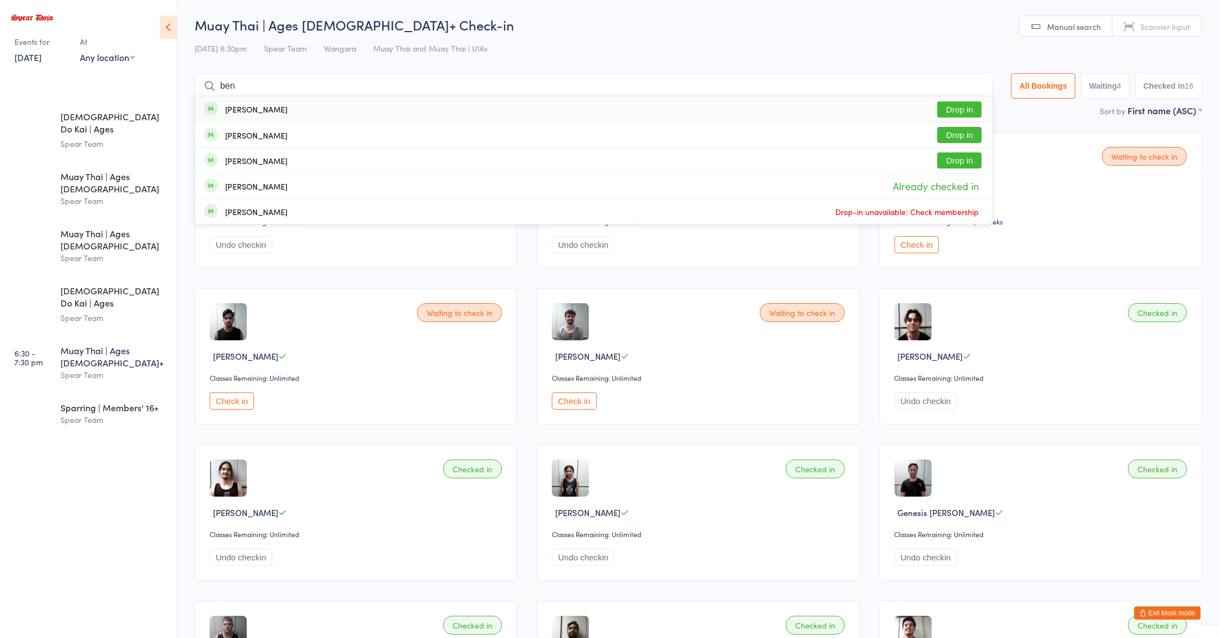
type input "ben"
click at [950, 106] on button "Drop in" at bounding box center [959, 109] width 44 height 16
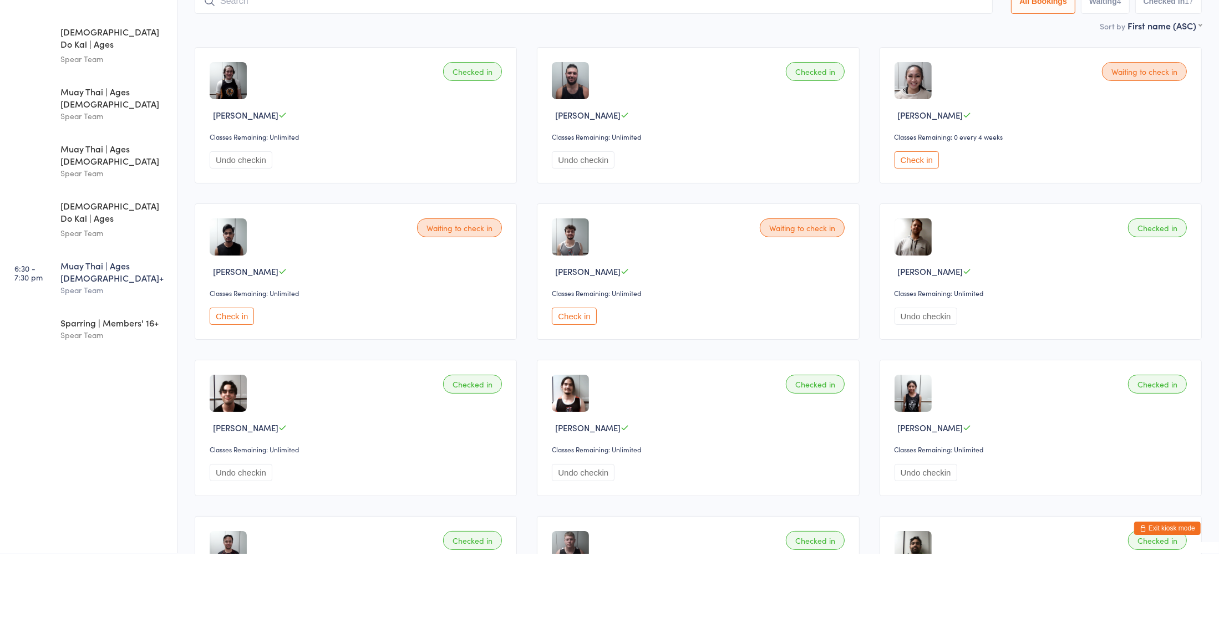
click at [924, 245] on button "Check in" at bounding box center [916, 244] width 44 height 17
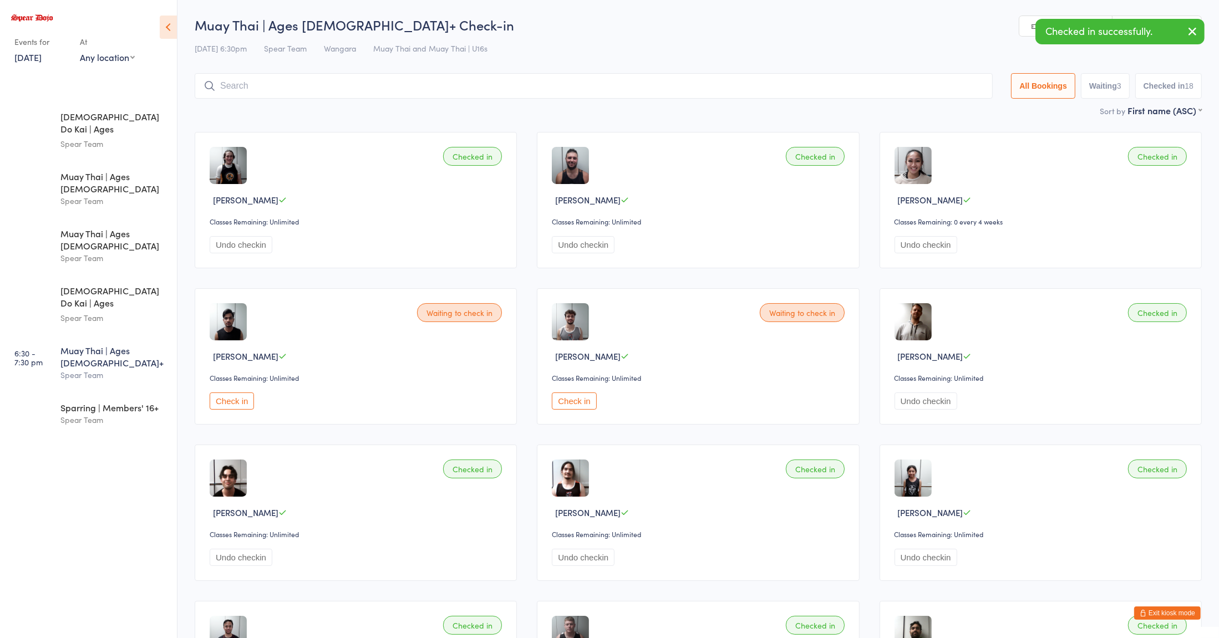
click at [621, 87] on input "search" at bounding box center [594, 86] width 798 height 26
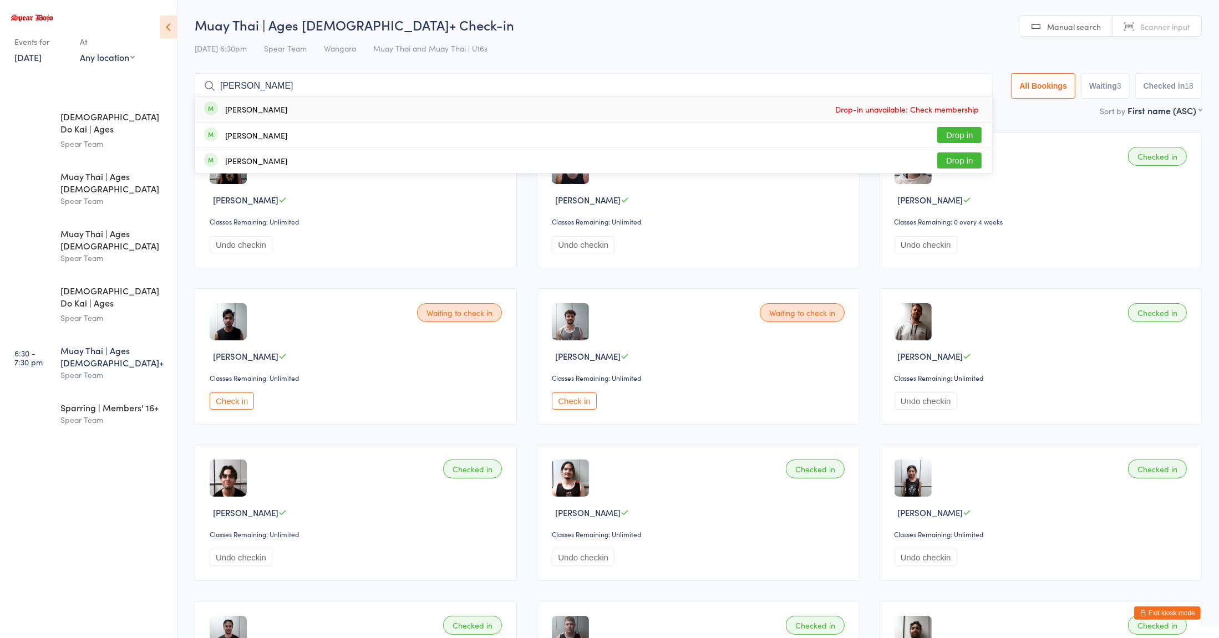
type input "[PERSON_NAME]"
click at [951, 136] on button "Drop in" at bounding box center [959, 135] width 44 height 16
